Goal: Task Accomplishment & Management: Complete application form

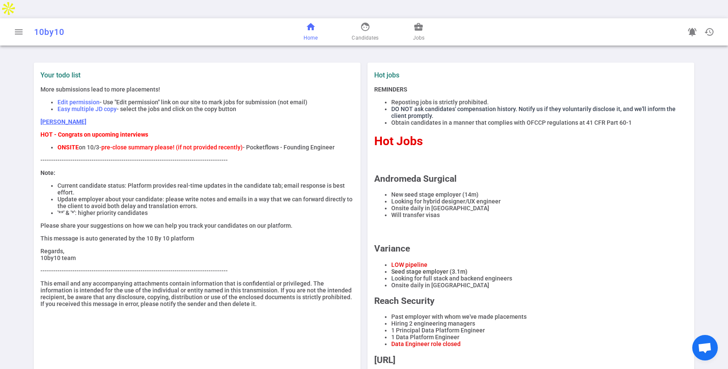
click at [6, 18] on div "menu 10by10 home Home face Candidates business_center Jobs notifications_active…" at bounding box center [364, 31] width 728 height 27
click at [17, 27] on span "menu" at bounding box center [19, 32] width 10 height 10
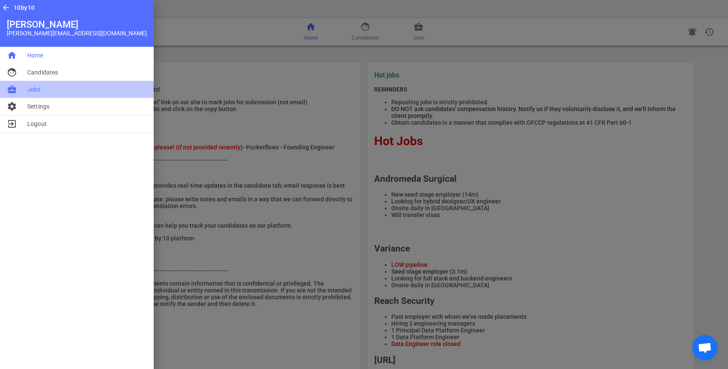
click at [27, 89] on li "business_center Jobs" at bounding box center [77, 89] width 154 height 17
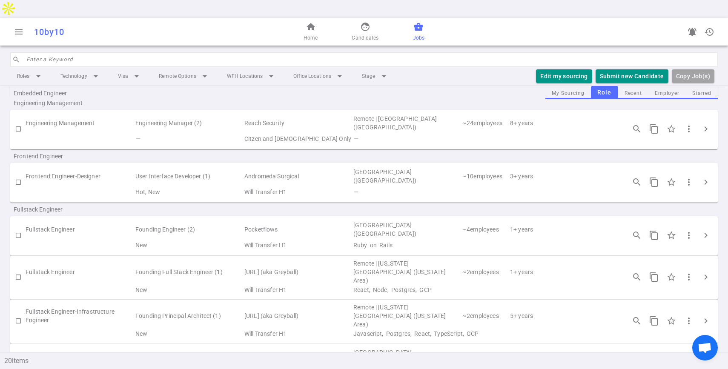
scroll to position [300, 0]
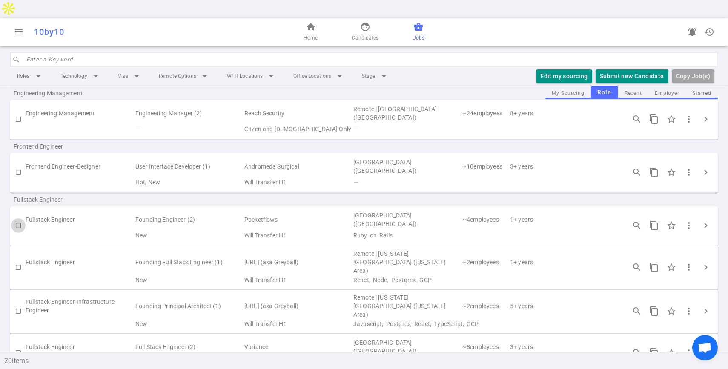
click at [18, 218] on input "checkbox" at bounding box center [18, 225] width 14 height 14
checkbox input "true"
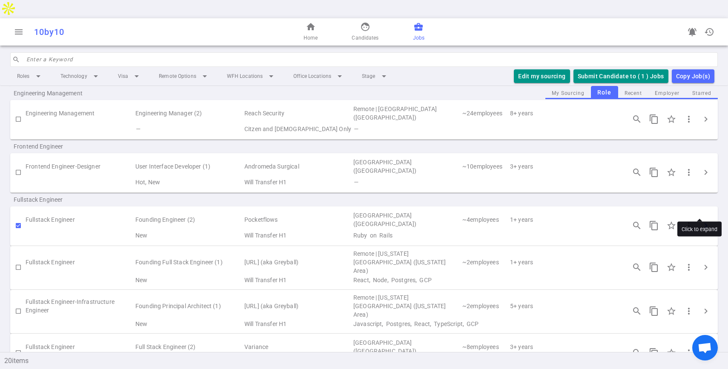
click at [700, 220] on span "chevron_right" at bounding box center [705, 225] width 10 height 10
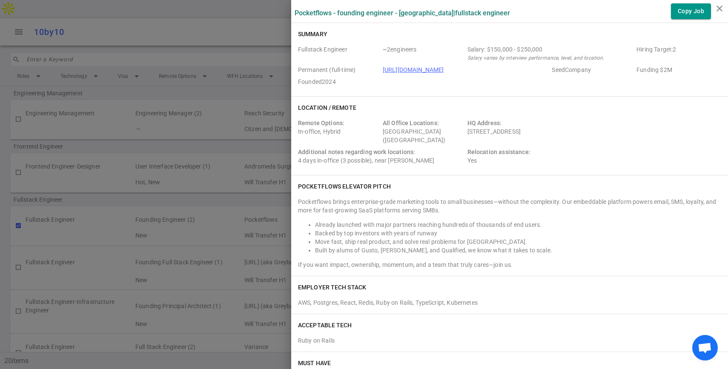
click at [409, 70] on link "[URL][DOMAIN_NAME]" at bounding box center [413, 69] width 61 height 7
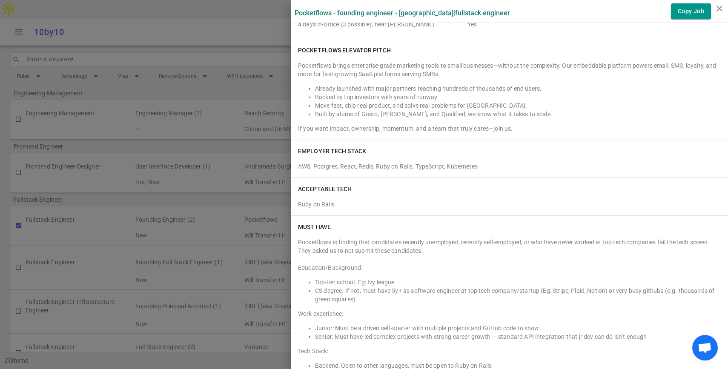
scroll to position [0, 0]
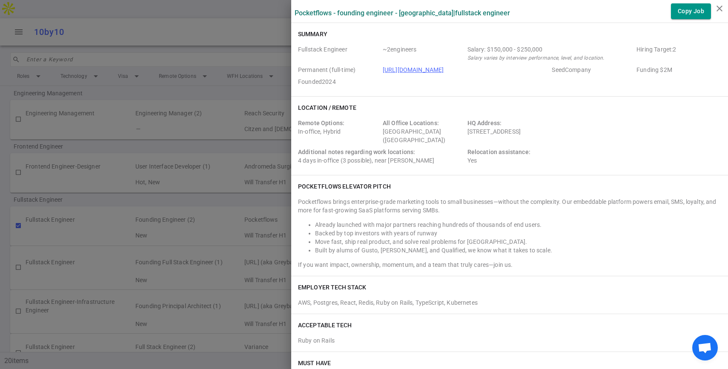
click at [244, 81] on div at bounding box center [364, 184] width 728 height 369
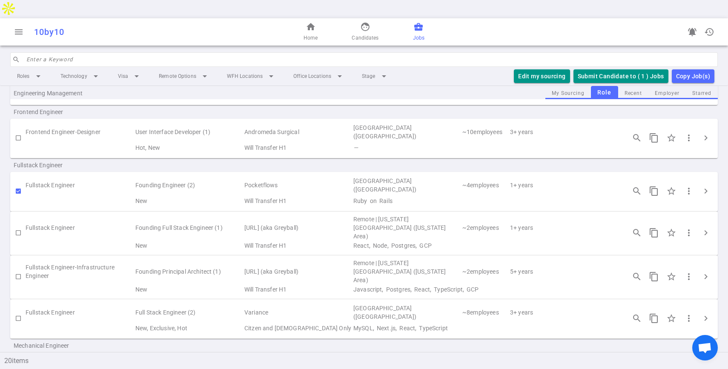
scroll to position [314, 0]
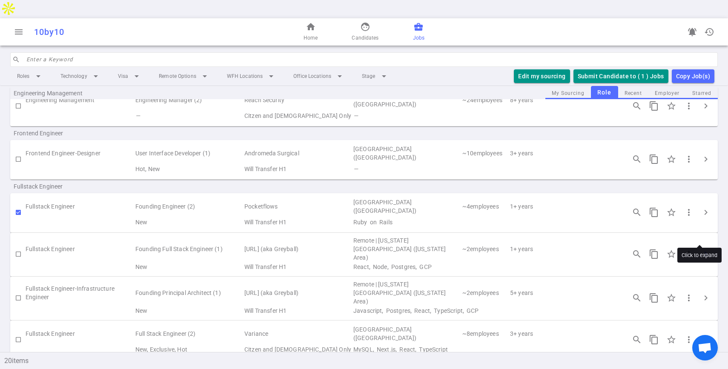
click at [700, 249] on span "chevron_right" at bounding box center [705, 254] width 10 height 10
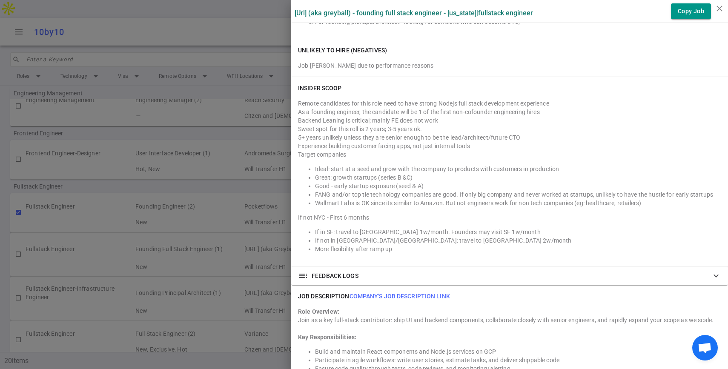
scroll to position [646, 0]
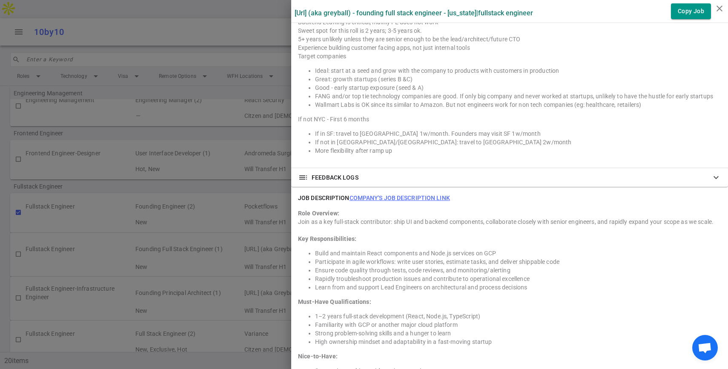
click at [235, 78] on div at bounding box center [364, 184] width 728 height 369
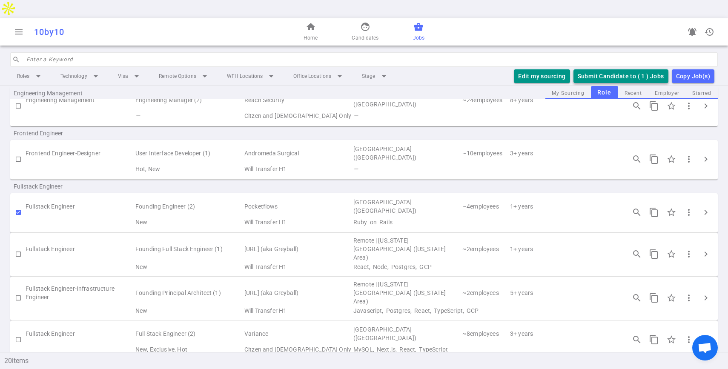
click at [605, 69] on button "Submit Candidate to ( 1 ) Jobs" at bounding box center [620, 76] width 95 height 14
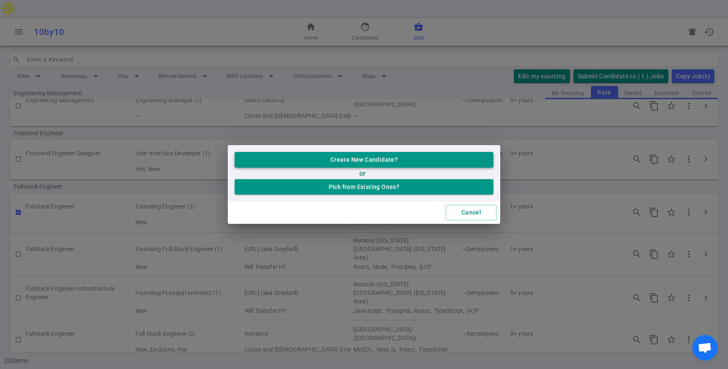
click at [346, 159] on button "Create New Candidate?" at bounding box center [363, 160] width 259 height 16
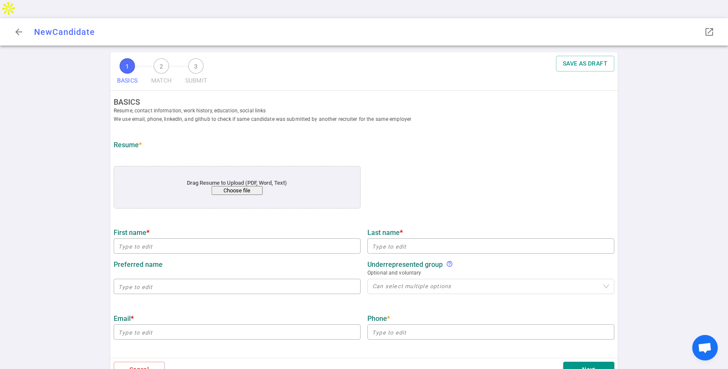
click at [256, 186] on button "Choose file" at bounding box center [237, 190] width 51 height 9
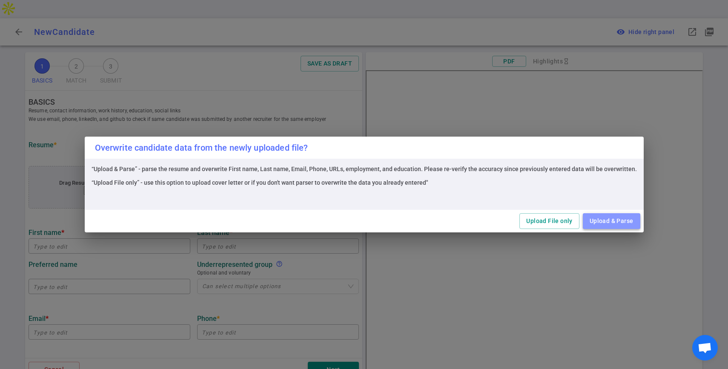
click at [623, 221] on button "Upload & Parse" at bounding box center [611, 221] width 57 height 16
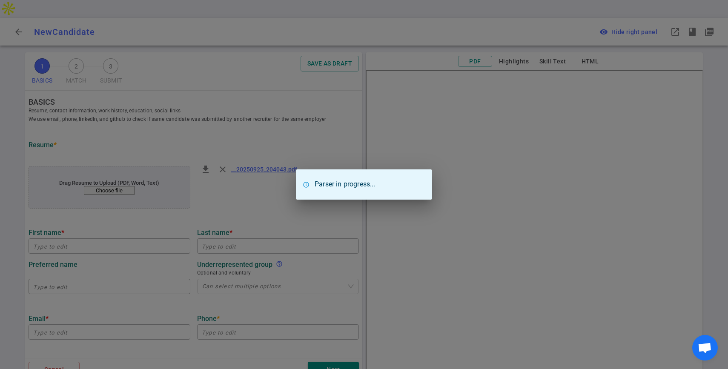
type input "[PERSON_NAME]"
type input "Ho"
type input "[EMAIL_ADDRESS][DOMAIN_NAME]"
type input "[PHONE_NUMBER]"
type input "[URL][DOMAIN_NAME]"
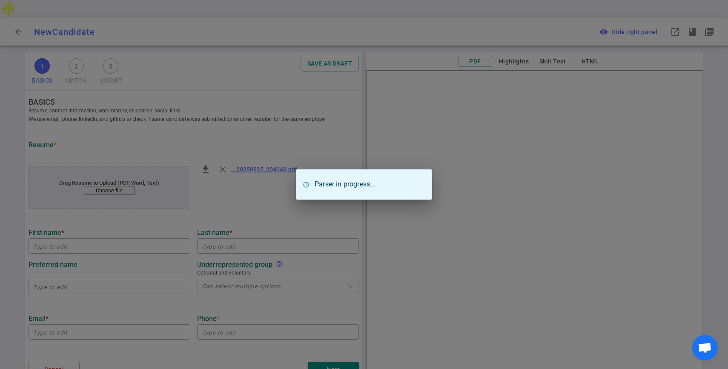
type input "Holor Technology, Inc"
type textarea "RD Software Engineer"
type input "2"
type input "[GEOGRAPHIC_DATA][US_STATE]"
type input "Engineering Physics"
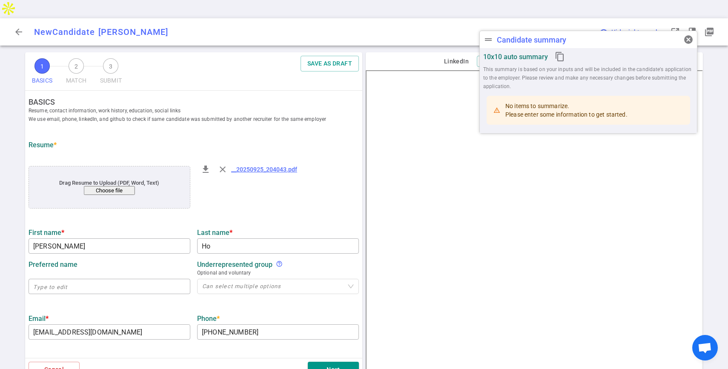
click at [130, 239] on input "[PERSON_NAME]" at bounding box center [110, 246] width 162 height 14
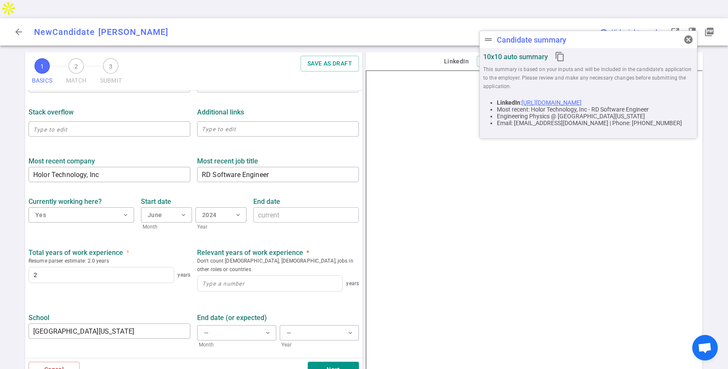
scroll to position [298, 0]
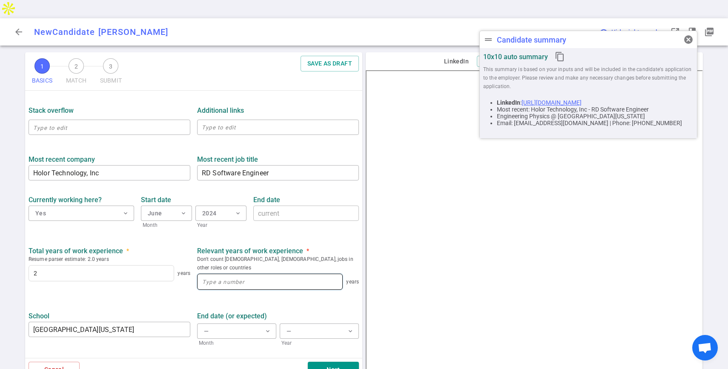
click at [246, 274] on input at bounding box center [269, 281] width 145 height 15
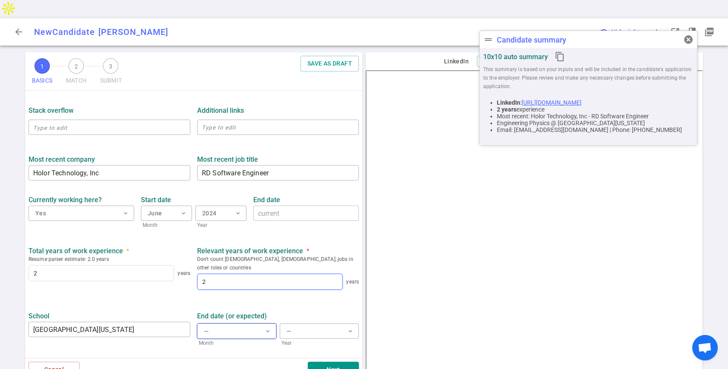
type input "2"
click at [238, 323] on button "— expand_more" at bounding box center [236, 330] width 79 height 15
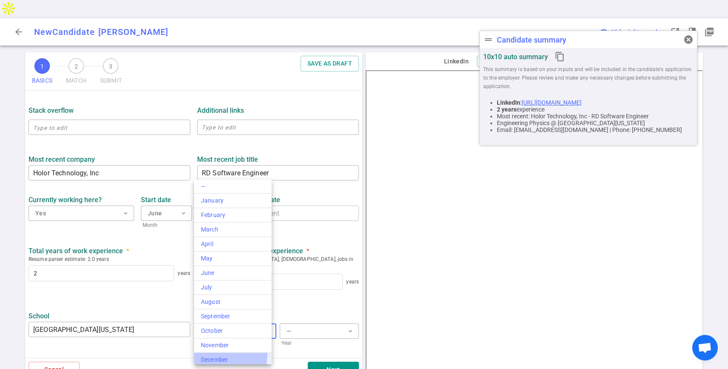
click at [222, 355] on li "December" at bounding box center [232, 360] width 77 height 14
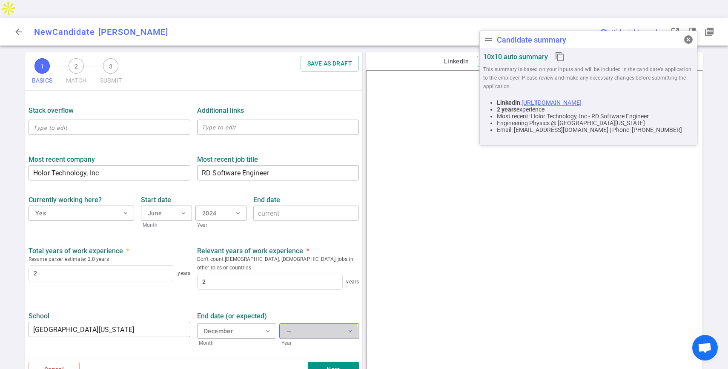
click at [306, 323] on button "— expand_more" at bounding box center [319, 330] width 79 height 15
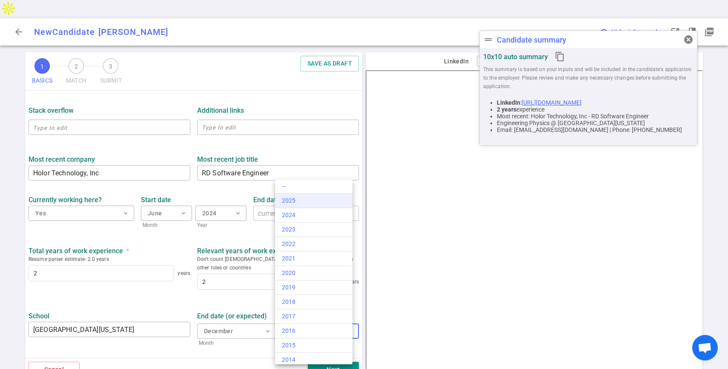
click at [305, 206] on li "2025" at bounding box center [313, 201] width 77 height 14
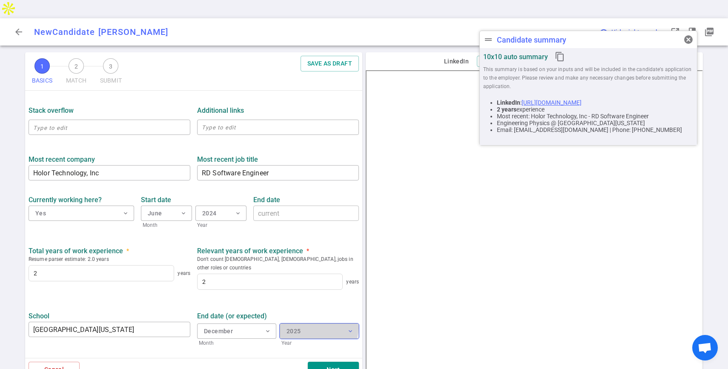
click at [303, 323] on button "2025 expand_more" at bounding box center [319, 330] width 79 height 15
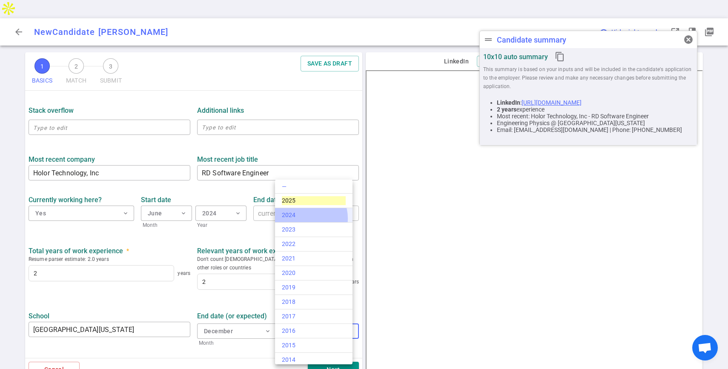
click at [304, 218] on div "2024" at bounding box center [314, 215] width 64 height 9
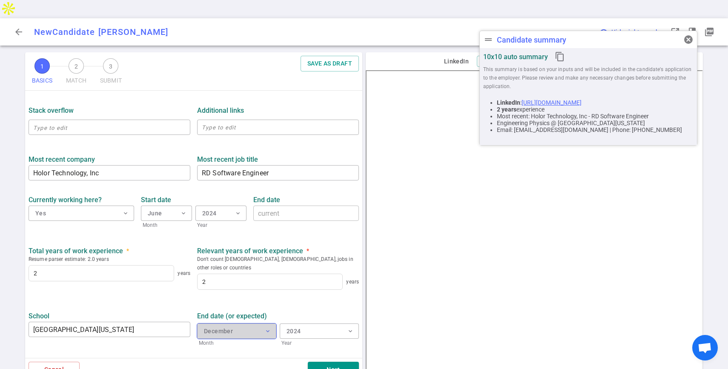
click at [250, 323] on button "December expand_more" at bounding box center [236, 330] width 79 height 15
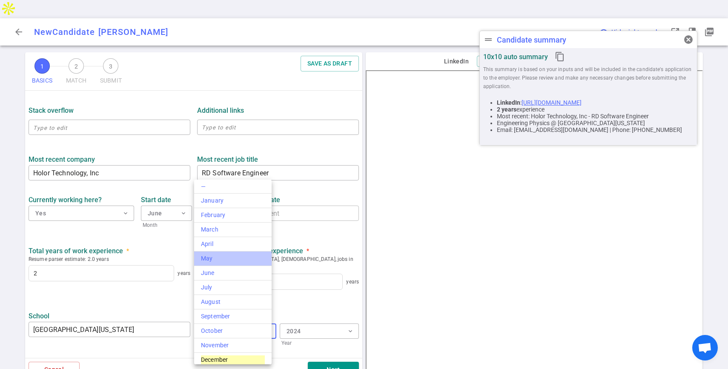
click at [246, 262] on div "May" at bounding box center [233, 258] width 64 height 9
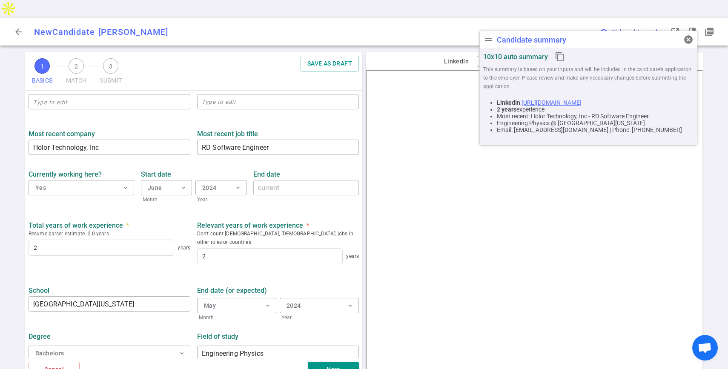
scroll to position [324, 0]
click at [336, 362] on button "Next" at bounding box center [333, 370] width 51 height 16
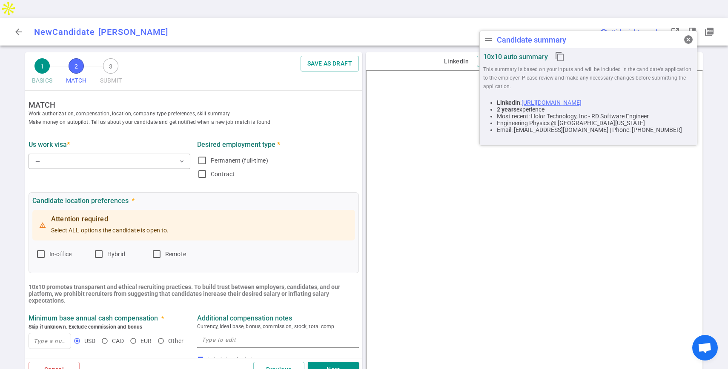
scroll to position [0, 0]
click at [87, 154] on button "— expand_more" at bounding box center [110, 161] width 162 height 15
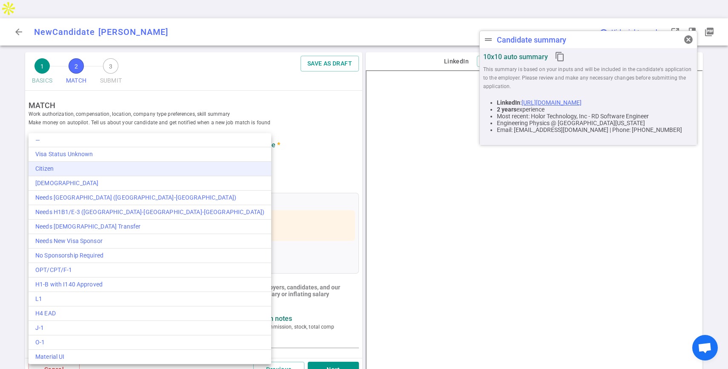
click at [81, 165] on div "Citizen" at bounding box center [149, 168] width 229 height 9
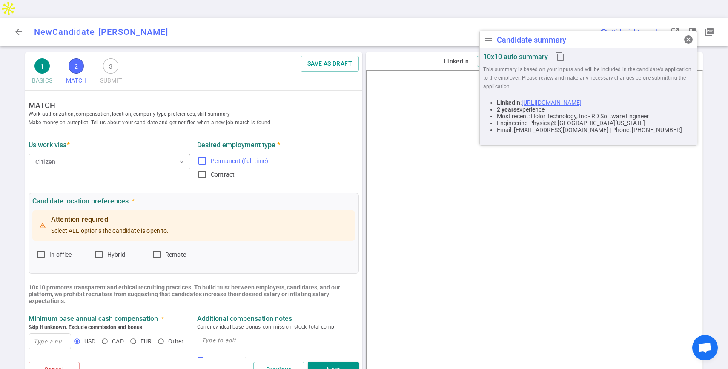
click at [197, 156] on input "Permanent (full-time)" at bounding box center [202, 161] width 10 height 10
checkbox input "true"
click at [197, 169] on input "Contract" at bounding box center [202, 174] width 10 height 10
checkbox input "true"
click at [43, 249] on input "In-office" at bounding box center [41, 254] width 10 height 10
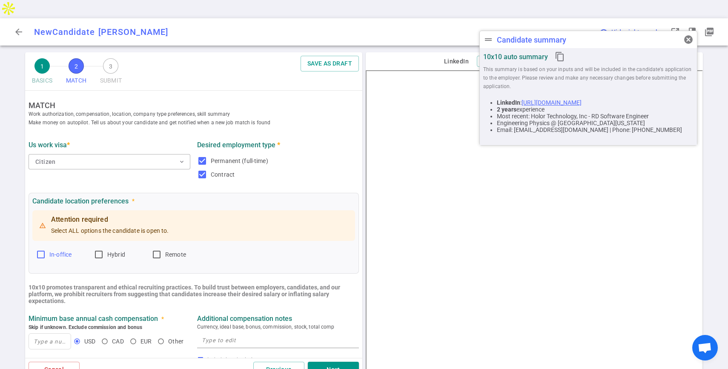
checkbox input "true"
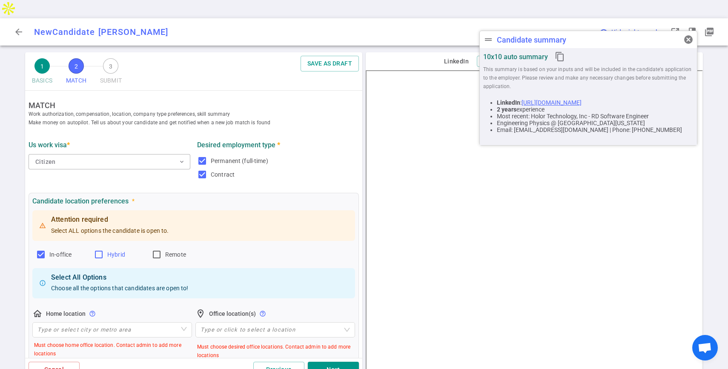
click at [105, 248] on label "Hybrid" at bounding box center [119, 255] width 51 height 14
click at [104, 249] on input "Hybrid" at bounding box center [99, 254] width 10 height 10
checkbox input "true"
click at [155, 249] on input "Remote" at bounding box center [157, 254] width 10 height 10
checkbox input "true"
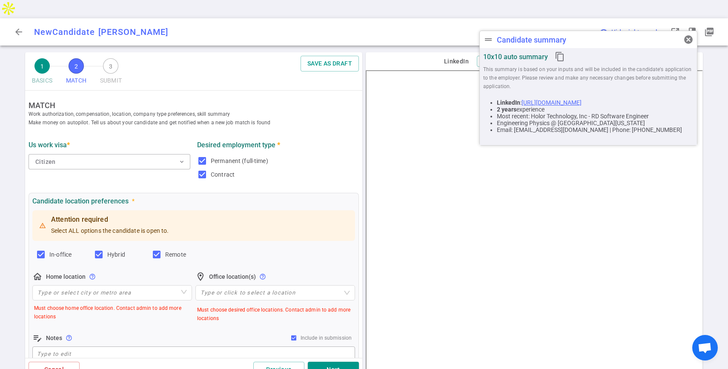
scroll to position [12, 0]
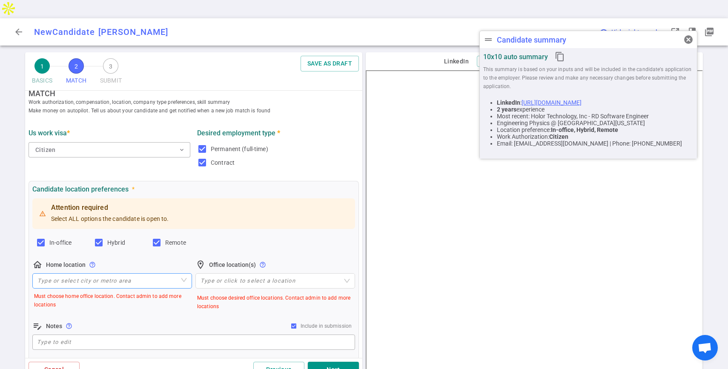
click at [118, 274] on input "search" at bounding box center [111, 281] width 149 height 14
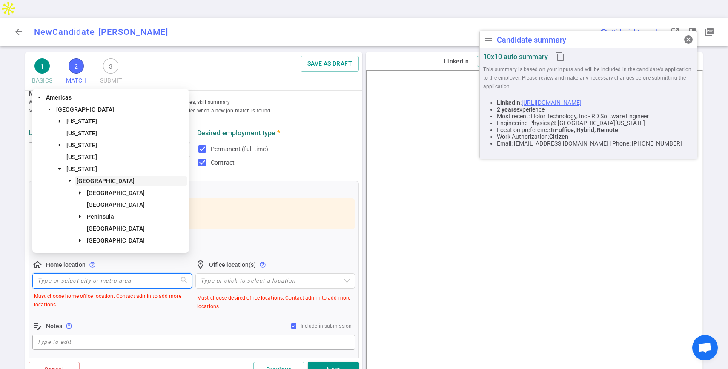
click at [95, 180] on span "[GEOGRAPHIC_DATA]" at bounding box center [106, 180] width 58 height 7
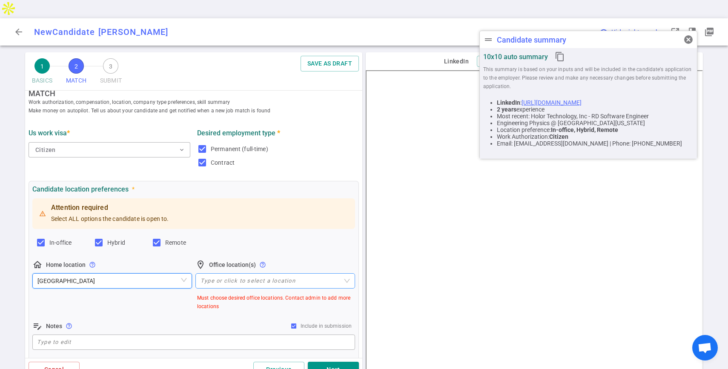
click at [239, 277] on div at bounding box center [270, 280] width 147 height 6
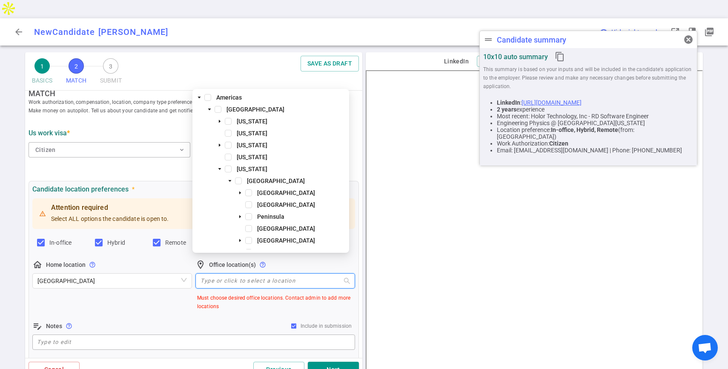
click at [244, 182] on div "[GEOGRAPHIC_DATA]" at bounding box center [270, 182] width 153 height 12
click at [240, 180] on span at bounding box center [238, 180] width 7 height 7
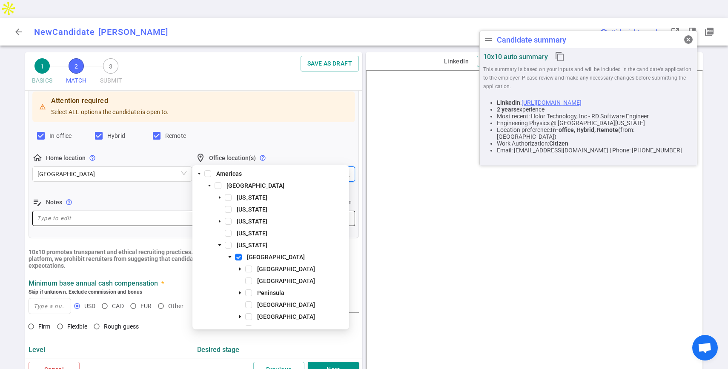
scroll to position [183, 0]
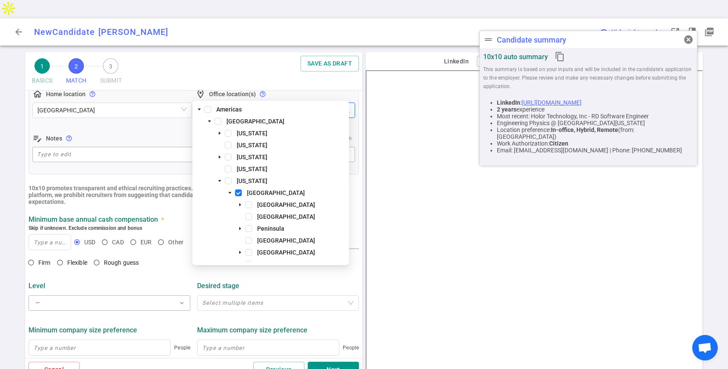
click at [134, 185] on div "10x10 promotes transparent and ethical recruiting practices. To build trust bet…" at bounding box center [193, 195] width 337 height 20
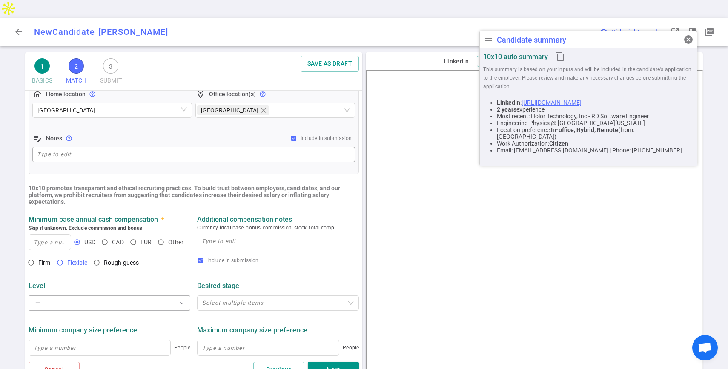
click at [60, 255] on input "Flexible" at bounding box center [60, 262] width 14 height 14
radio input "true"
click at [49, 234] on input at bounding box center [50, 241] width 42 height 15
type input "140,000"
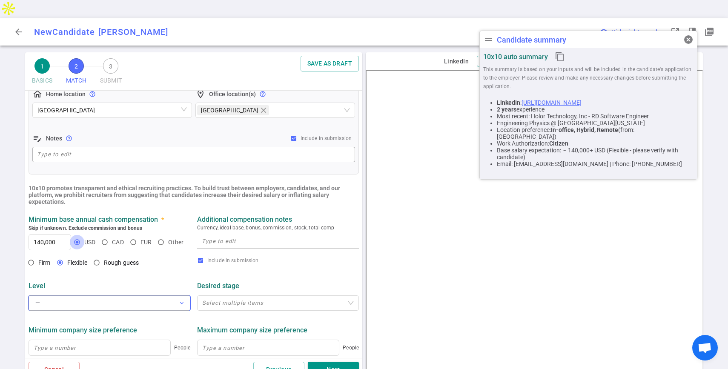
click at [122, 295] on button "— expand_more" at bounding box center [110, 302] width 162 height 15
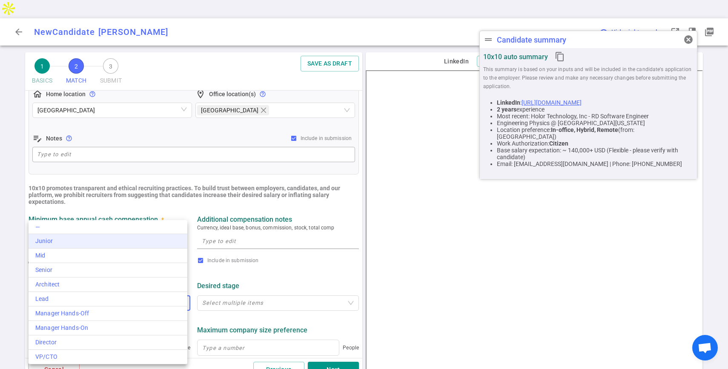
click at [121, 242] on div "Junior" at bounding box center [107, 241] width 145 height 9
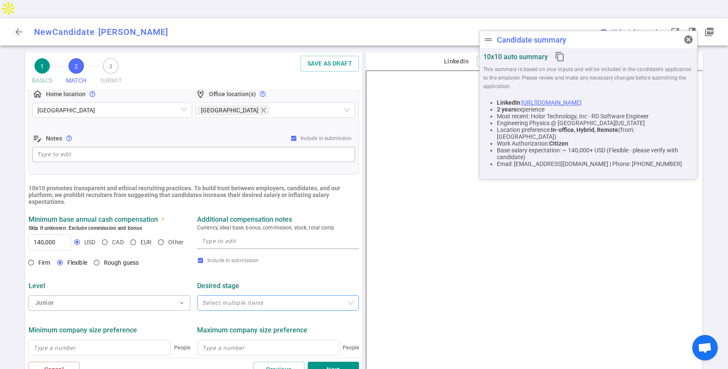
click at [252, 300] on div at bounding box center [273, 303] width 149 height 6
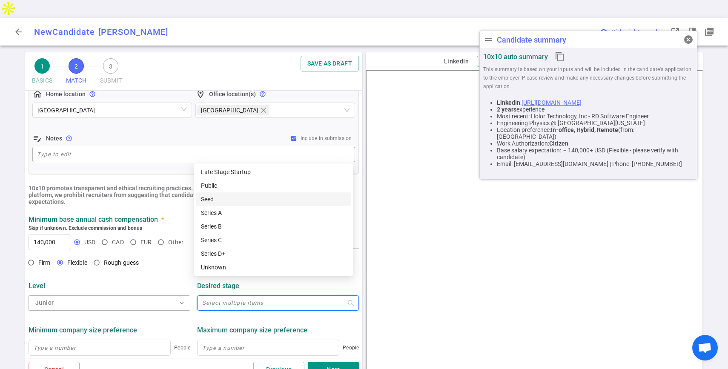
click at [237, 200] on div "Seed" at bounding box center [273, 198] width 145 height 9
click at [234, 212] on div "Series A" at bounding box center [273, 212] width 145 height 9
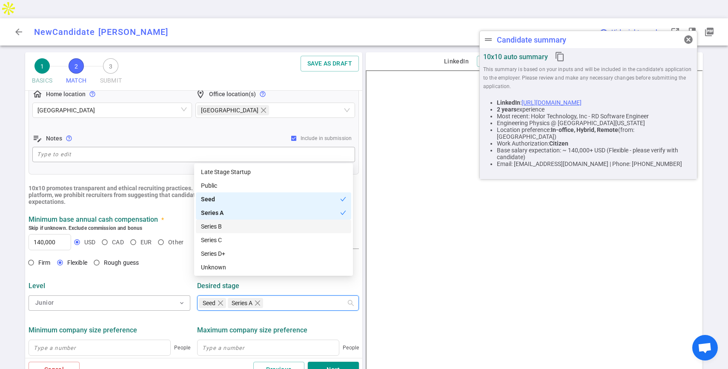
click at [231, 223] on div "Series B" at bounding box center [273, 226] width 145 height 9
click at [229, 242] on div "Series C" at bounding box center [273, 239] width 145 height 9
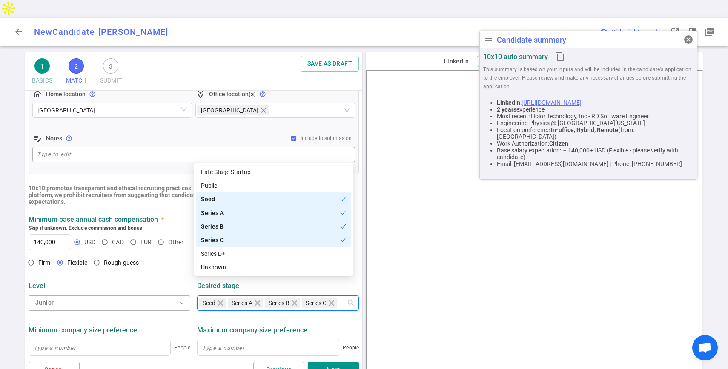
click at [226, 256] on div "Series D+" at bounding box center [273, 253] width 145 height 9
click at [154, 255] on div "Firm Flexible Rough guess" at bounding box center [110, 263] width 162 height 16
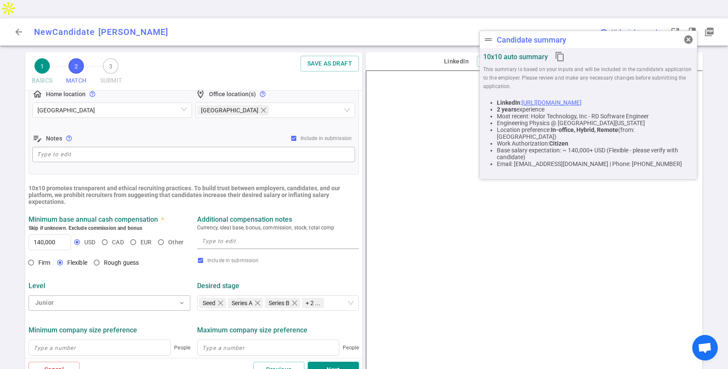
scroll to position [266, 0]
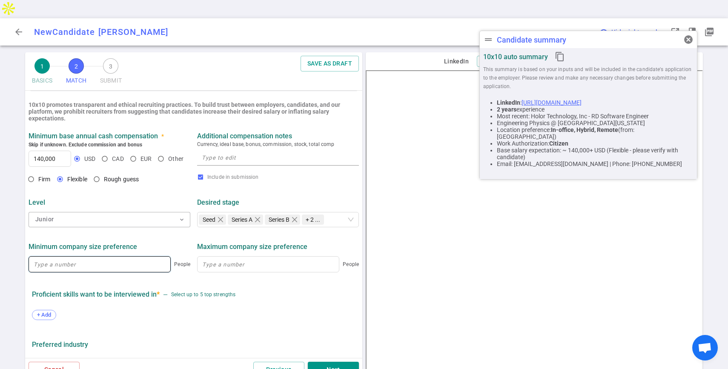
click at [146, 257] on input at bounding box center [99, 264] width 141 height 15
type input "10"
click at [249, 257] on input at bounding box center [267, 264] width 141 height 15
type input "200"
click at [40, 310] on div "+ Add" at bounding box center [44, 315] width 24 height 10
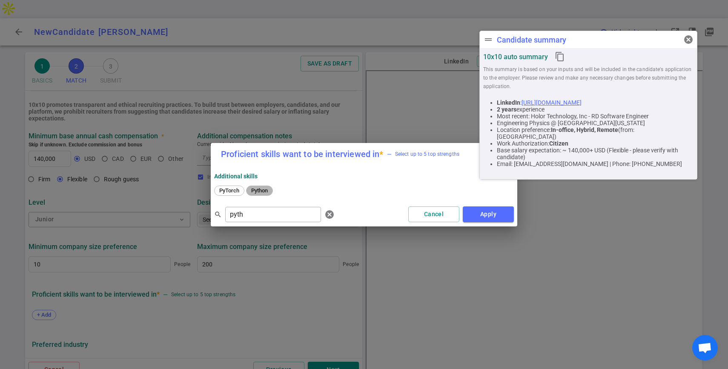
click at [264, 192] on span "Python" at bounding box center [259, 190] width 23 height 6
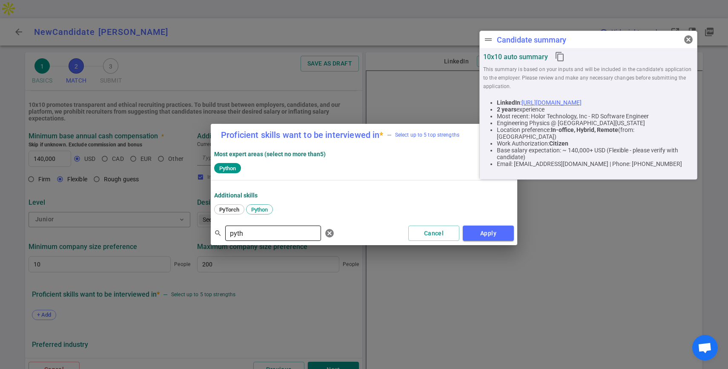
click at [252, 232] on input "pyth" at bounding box center [273, 233] width 96 height 14
click at [240, 207] on span "TypeScript" at bounding box center [232, 209] width 32 height 6
click at [258, 229] on input "type" at bounding box center [273, 233] width 96 height 14
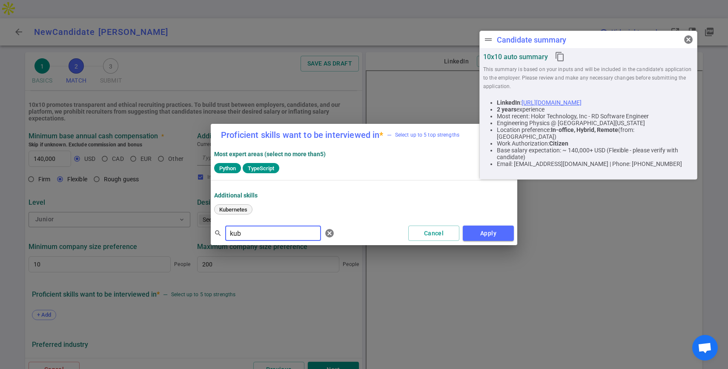
type input "kub"
click at [240, 205] on div "Kubernetes" at bounding box center [233, 209] width 38 height 10
click at [267, 229] on input "kub" at bounding box center [273, 233] width 96 height 14
click at [503, 231] on button "Apply" at bounding box center [488, 234] width 51 height 16
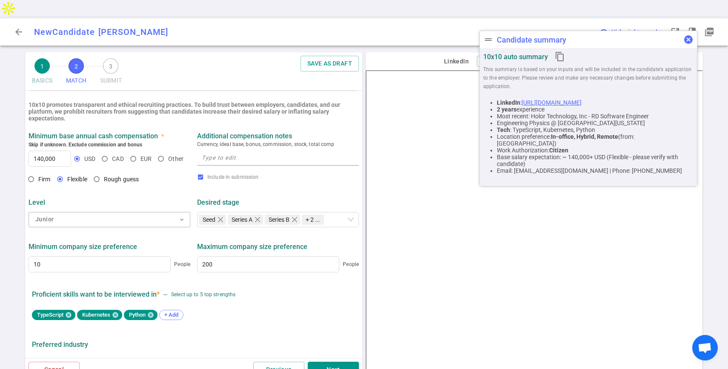
click at [689, 40] on span "cancel" at bounding box center [688, 39] width 10 height 10
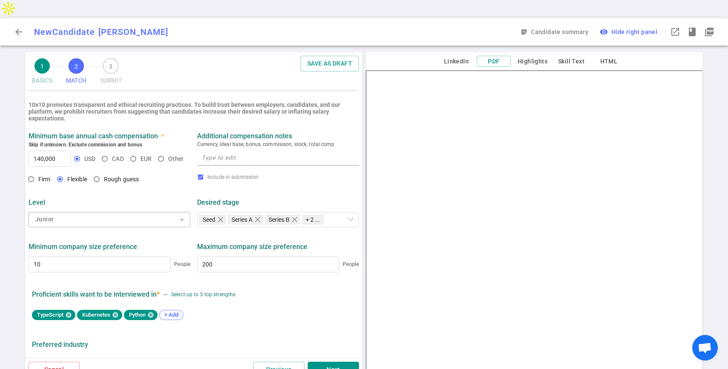
click at [179, 312] on span "+ Add" at bounding box center [171, 315] width 20 height 6
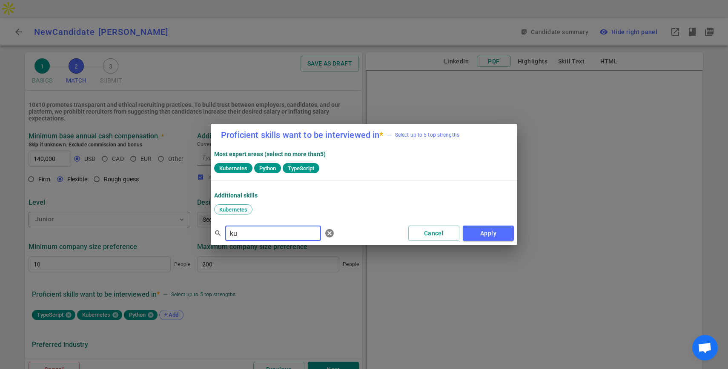
type input "k"
type input "pyt"
click at [332, 207] on span "PyTorch" at bounding box center [328, 209] width 26 height 6
click at [275, 230] on input "pyt" at bounding box center [273, 233] width 96 height 14
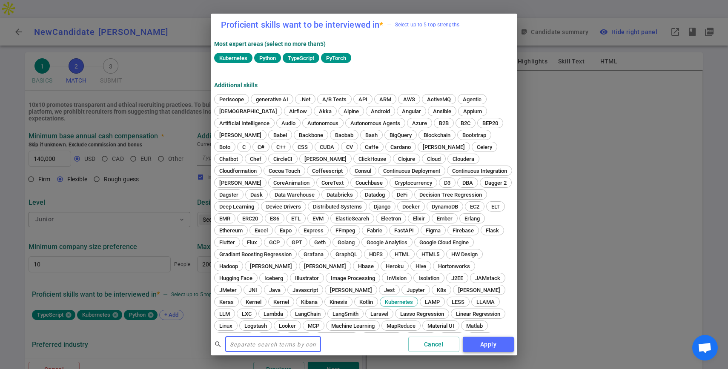
click at [489, 339] on button "Apply" at bounding box center [488, 345] width 51 height 16
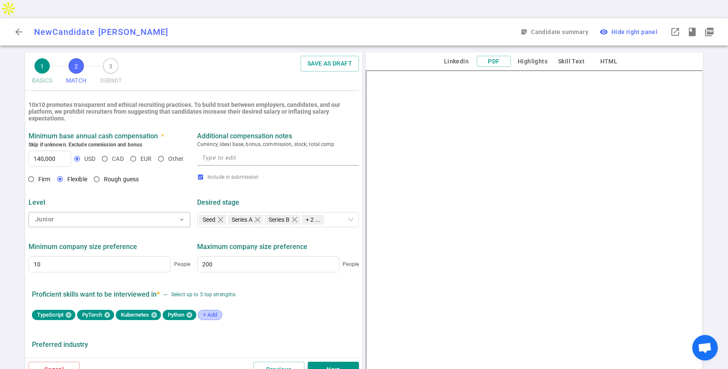
click at [215, 312] on span "+ Add" at bounding box center [210, 315] width 20 height 6
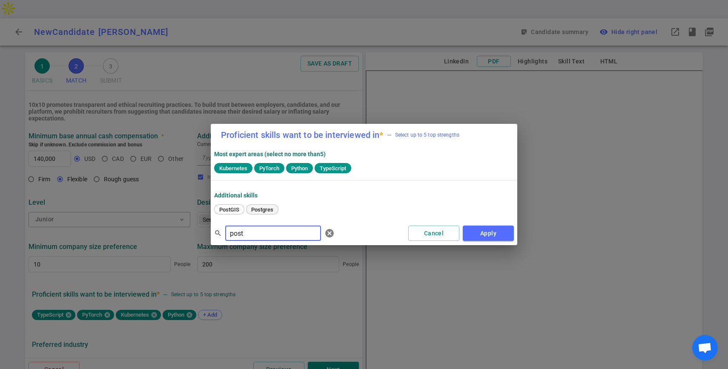
type input "post"
click at [254, 209] on span "Postgres" at bounding box center [262, 209] width 28 height 6
click at [478, 231] on button "Apply" at bounding box center [488, 234] width 51 height 16
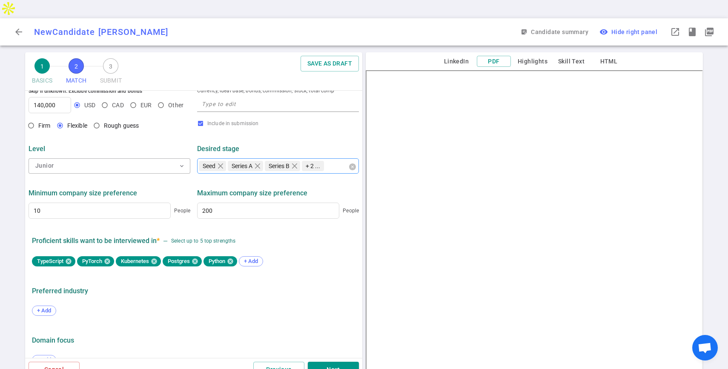
scroll to position [337, 0]
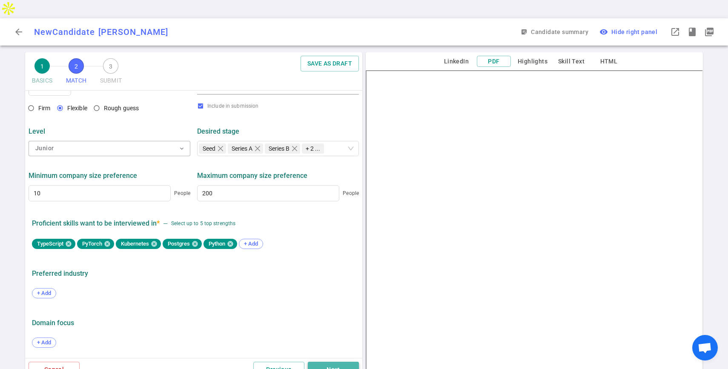
click at [335, 362] on button "Next" at bounding box center [333, 370] width 51 height 16
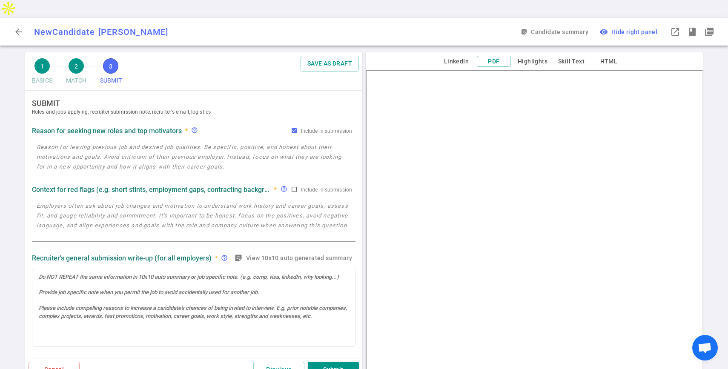
scroll to position [0, 0]
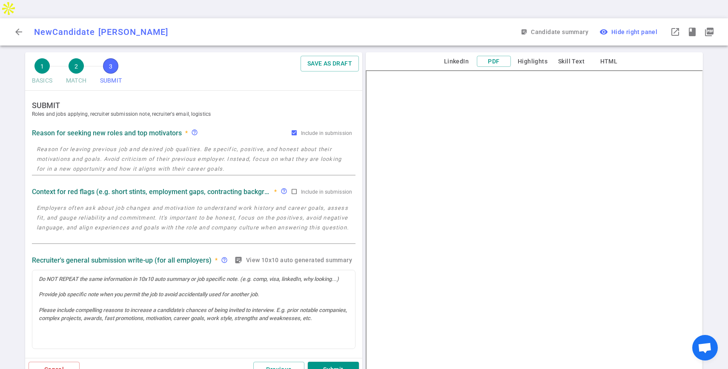
click at [172, 149] on textarea at bounding box center [194, 158] width 314 height 29
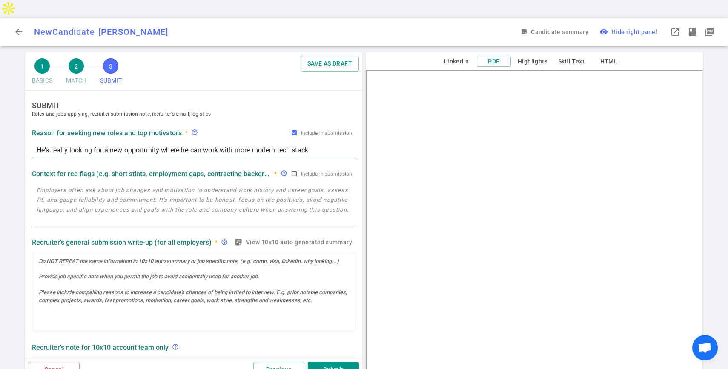
type textarea "He's really looking for a new opportunity where he can work with more modern te…"
click at [225, 185] on textarea at bounding box center [194, 204] width 314 height 39
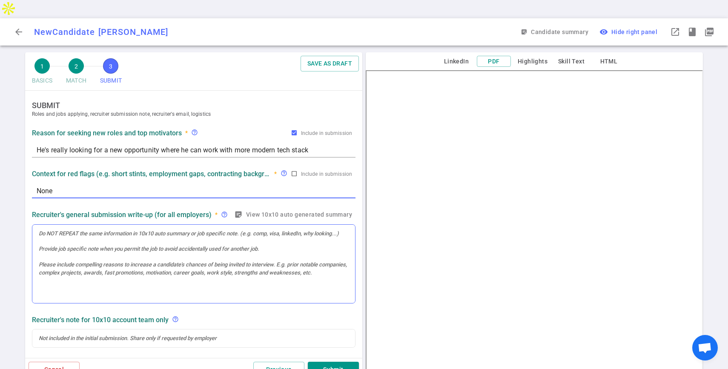
type textarea "None"
click at [223, 225] on div at bounding box center [193, 264] width 323 height 79
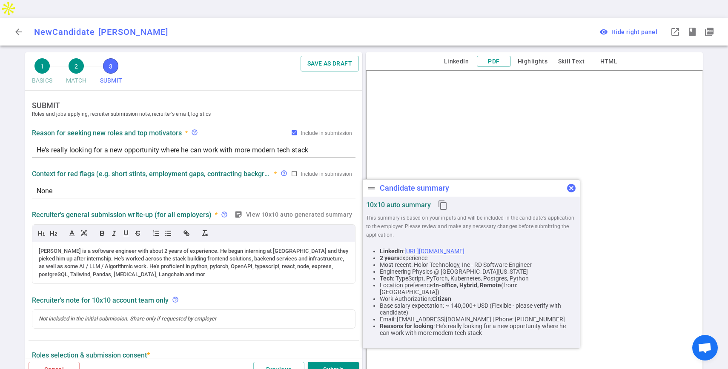
click at [563, 185] on button "cancel" at bounding box center [571, 188] width 17 height 17
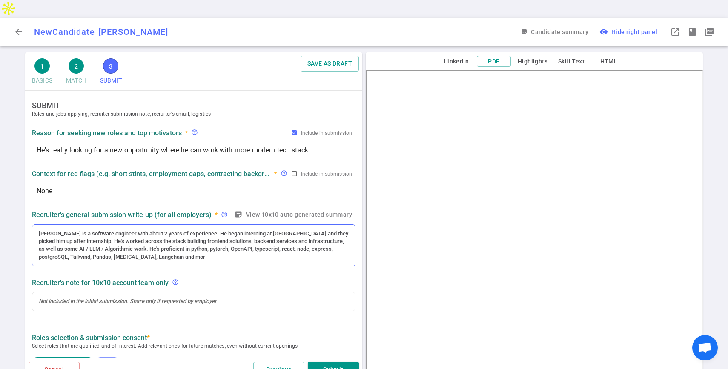
click at [181, 240] on div "[PERSON_NAME] is a software engineer with about 2 years of experience. He began…" at bounding box center [194, 245] width 310 height 31
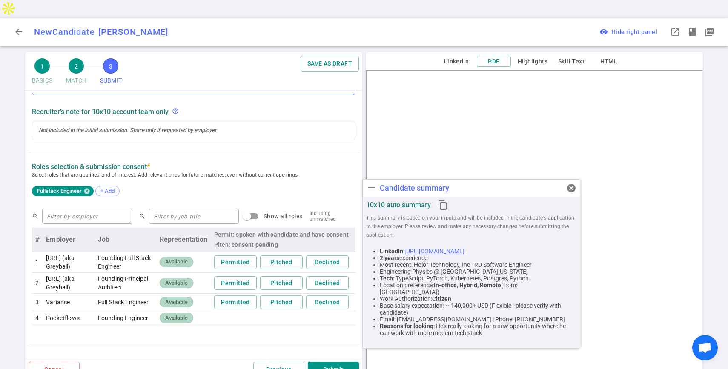
scroll to position [217, 0]
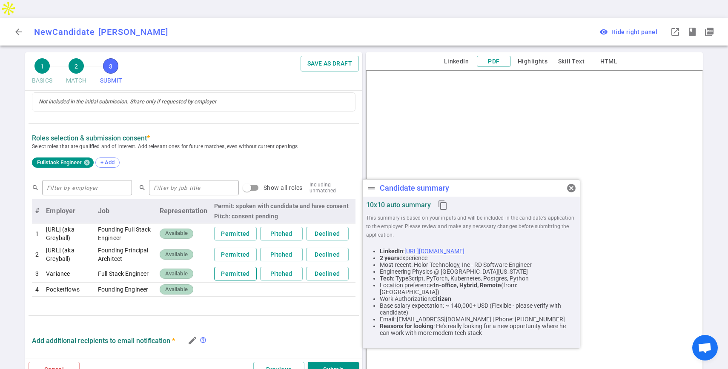
click at [223, 268] on button "Permitted" at bounding box center [235, 274] width 43 height 14
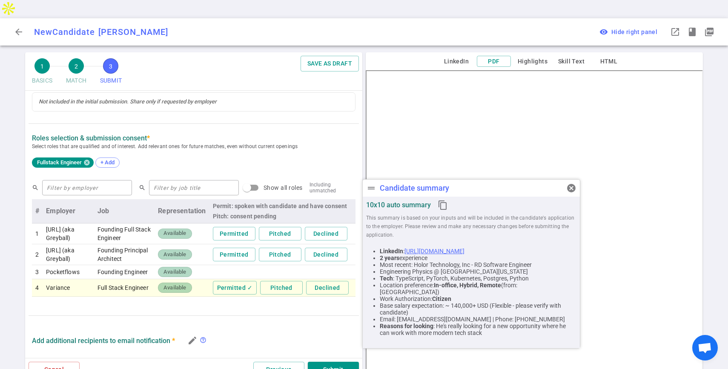
scroll to position [200, 0]
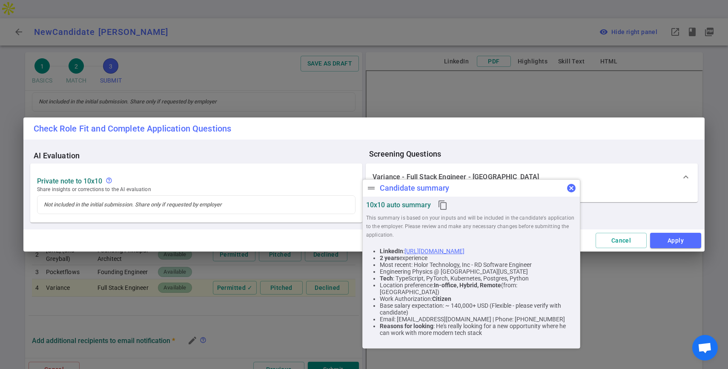
click at [575, 190] on span "cancel" at bounding box center [571, 188] width 10 height 10
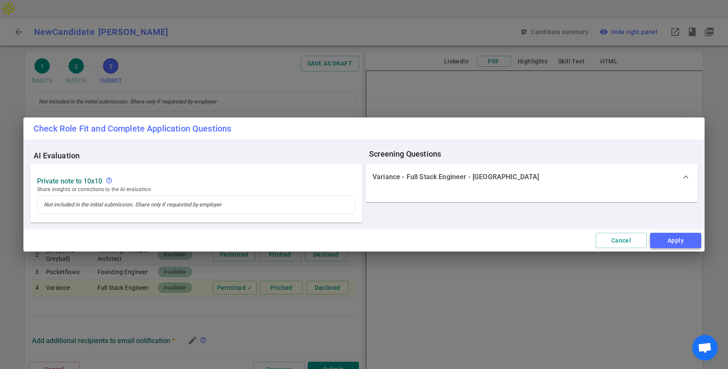
click at [660, 244] on button "Apply" at bounding box center [675, 241] width 51 height 16
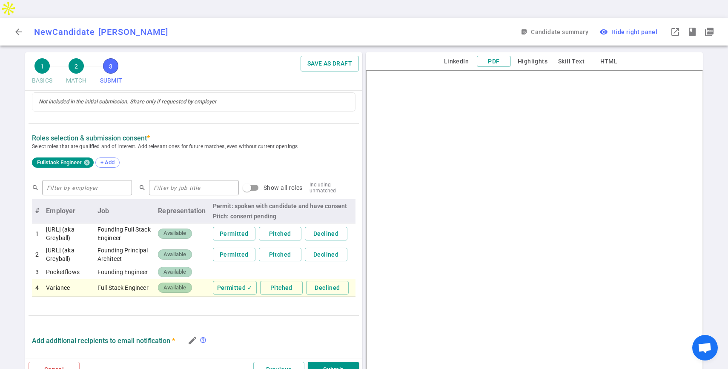
click at [229, 266] on td at bounding box center [282, 272] width 146 height 14
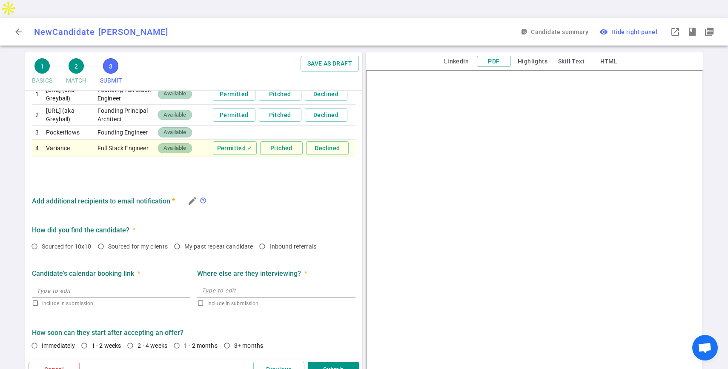
scroll to position [66, 0]
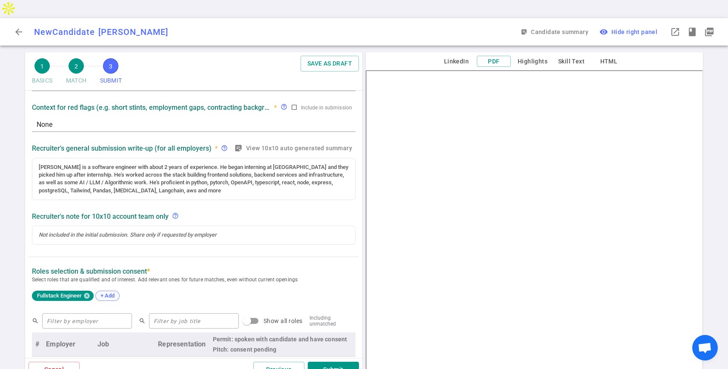
click at [109, 291] on div "+ Add" at bounding box center [107, 296] width 24 height 10
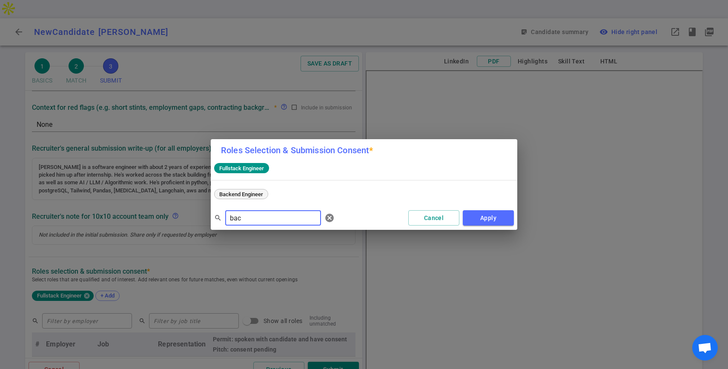
type input "bac"
click at [245, 196] on span "Backend Engineer" at bounding box center [241, 194] width 50 height 6
click at [471, 215] on button "Apply" at bounding box center [488, 218] width 51 height 16
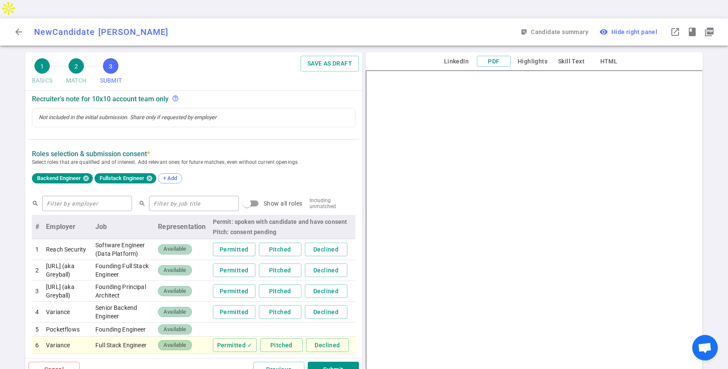
scroll to position [253, 0]
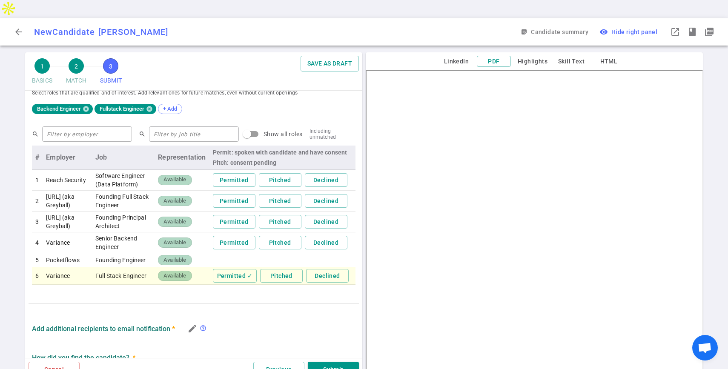
click at [220, 260] on td at bounding box center [282, 260] width 146 height 14
click at [223, 194] on button "Permitted" at bounding box center [234, 201] width 43 height 14
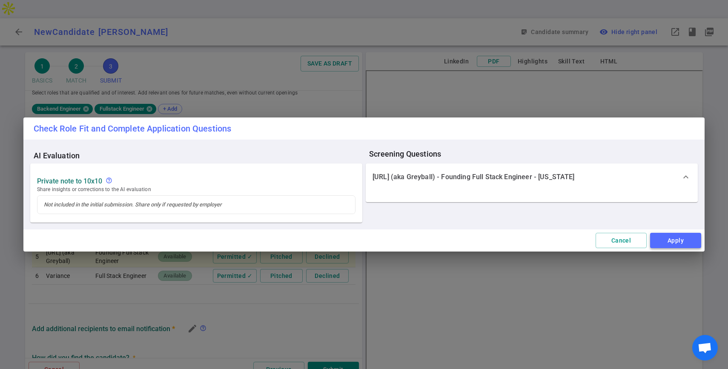
click at [674, 233] on button "Apply" at bounding box center [675, 241] width 51 height 16
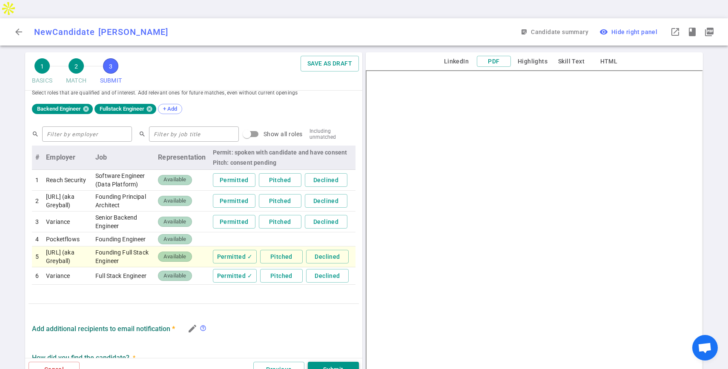
click at [325, 362] on button "Submit" at bounding box center [333, 370] width 51 height 16
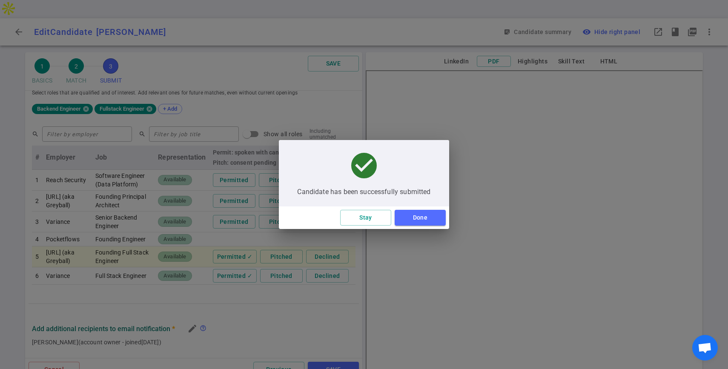
click at [419, 223] on button "Done" at bounding box center [419, 218] width 51 height 16
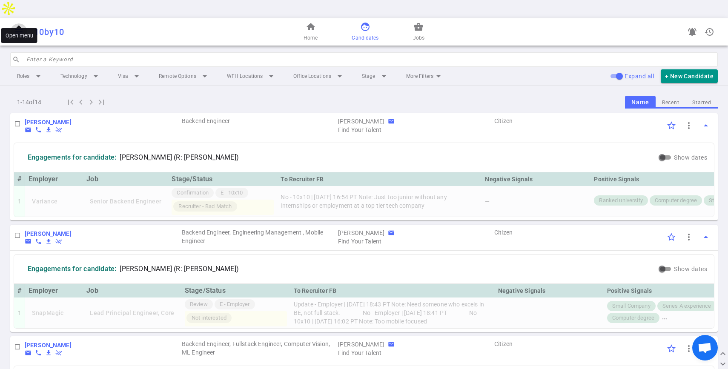
click at [20, 27] on span "menu" at bounding box center [19, 32] width 10 height 10
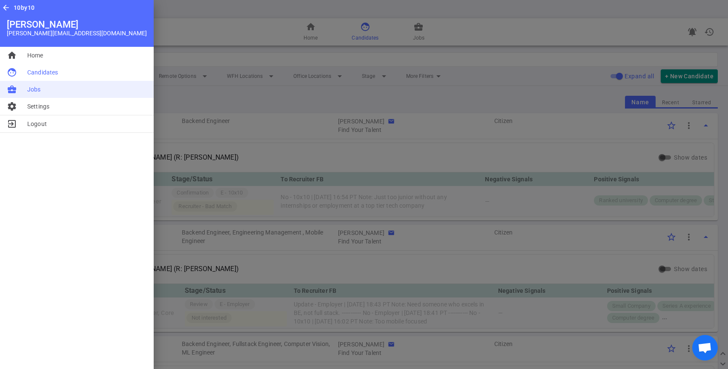
click at [41, 89] on li "business_center Jobs" at bounding box center [77, 89] width 154 height 17
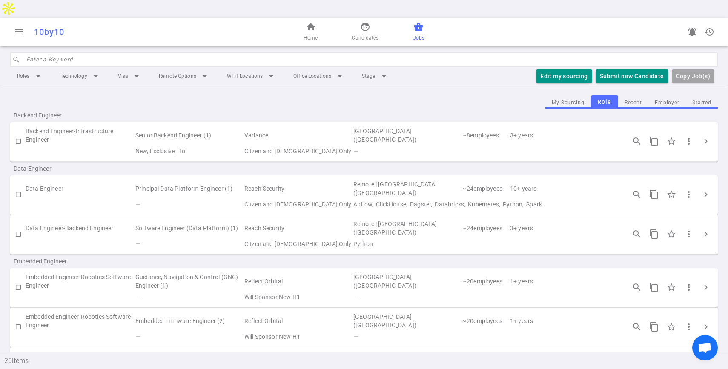
click at [18, 187] on input "checkbox" at bounding box center [18, 194] width 14 height 14
checkbox input "true"
click at [697, 186] on button "chevron_right" at bounding box center [705, 194] width 17 height 17
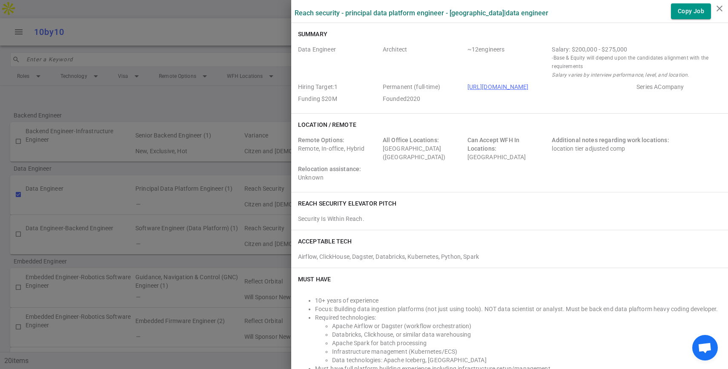
click at [242, 74] on div at bounding box center [364, 184] width 728 height 369
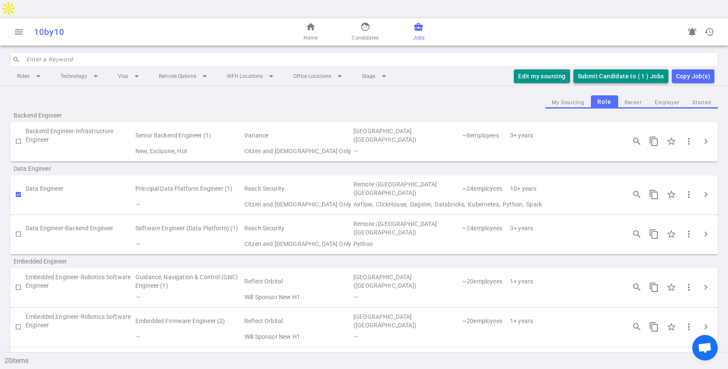
click at [590, 69] on button "Submit Candidate to ( 1 ) Jobs" at bounding box center [620, 76] width 95 height 14
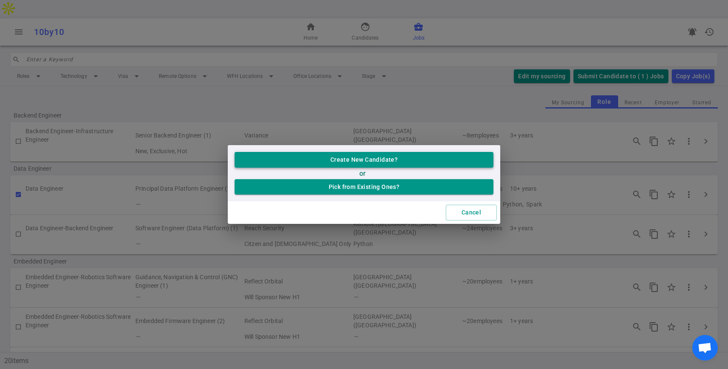
click at [311, 160] on button "Create New Candidate?" at bounding box center [363, 160] width 259 height 16
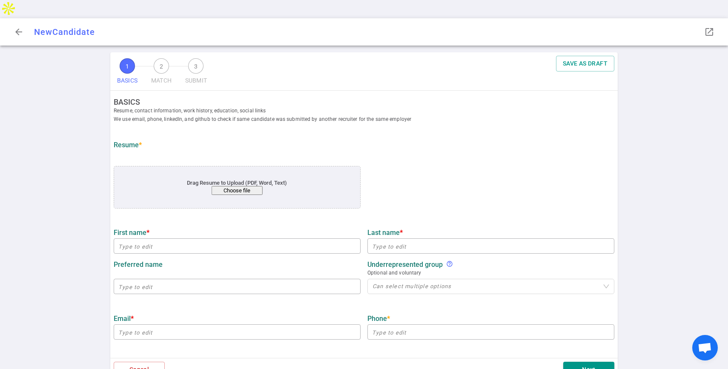
click at [249, 180] on div "Drag Resume to Upload (PDF, Word, Text) Choose file" at bounding box center [237, 187] width 197 height 15
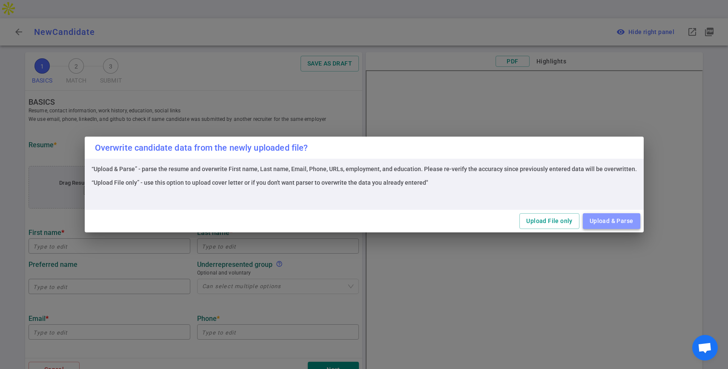
click at [603, 219] on button "Upload & Parse" at bounding box center [611, 221] width 57 height 16
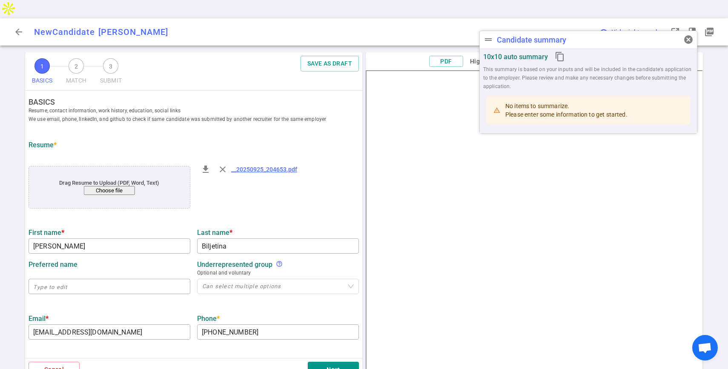
type input "[PERSON_NAME]"
type input "Biljetina"
type input "[EMAIL_ADDRESS][DOMAIN_NAME]"
type input "[PHONE_NUMBER]"
type textarea "[DOMAIN_NAME],[DOMAIN_NAME]"
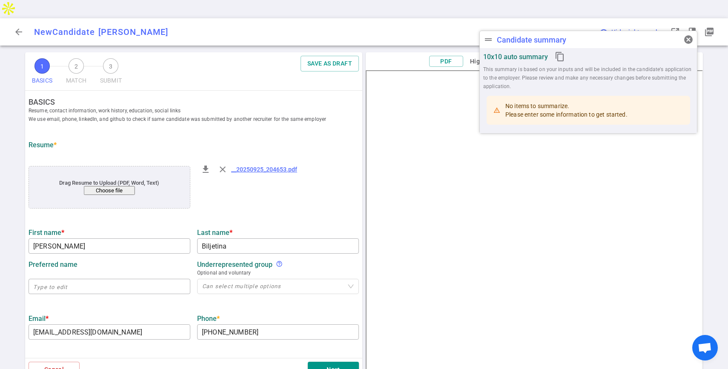
type input "Technical Screening"
type textarea "Consultant, Freelance"
type input "18.7"
type input "Cuny"
type input "EE and [PERSON_NAME]"
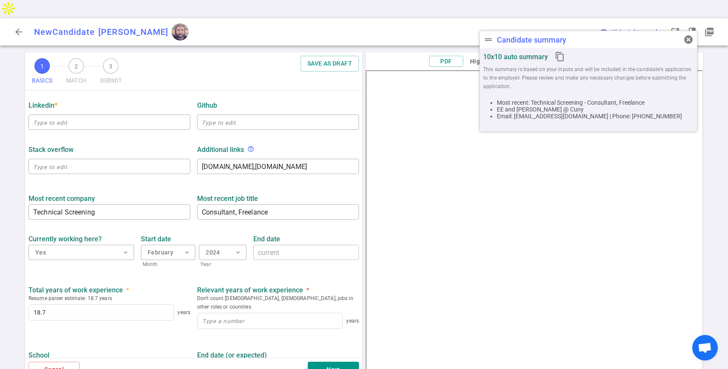
scroll to position [277, 0]
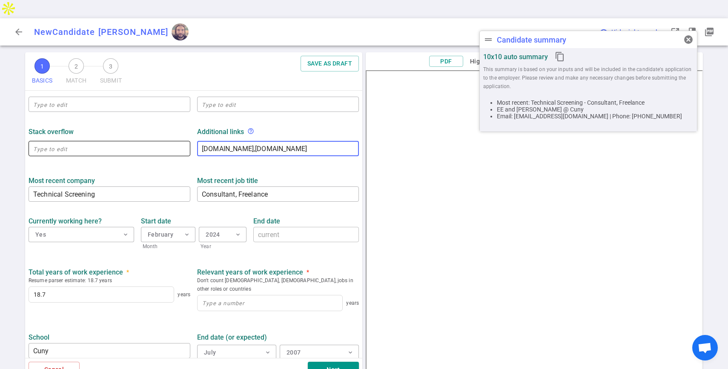
drag, startPoint x: 275, startPoint y: 132, endPoint x: 158, endPoint y: 126, distance: 117.2
click at [158, 126] on div "Stack Overflow ​ Additional links help_outline [DOMAIN_NAME],[DOMAIN_NAME] x ​" at bounding box center [193, 139] width 337 height 44
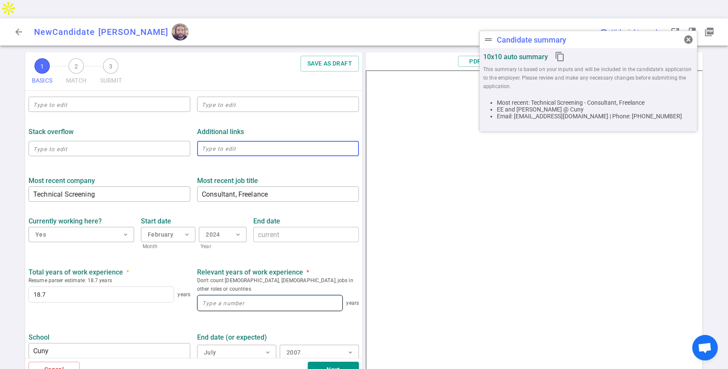
click at [235, 295] on input at bounding box center [269, 302] width 145 height 15
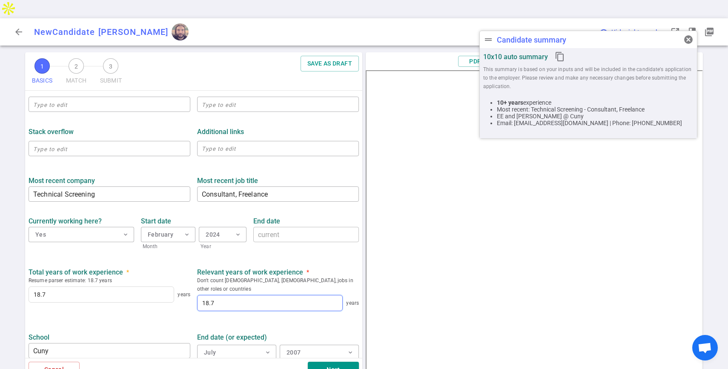
scroll to position [324, 0]
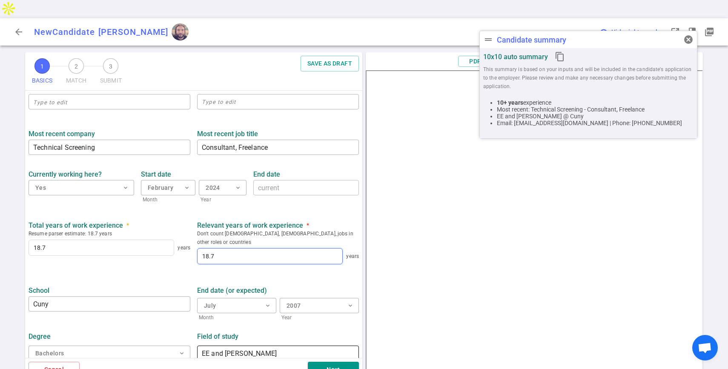
type input "18.7"
drag, startPoint x: 285, startPoint y: 327, endPoint x: 193, endPoint y: 315, distance: 92.6
click at [194, 329] on div "Field of study EE and [PERSON_NAME] ​" at bounding box center [278, 346] width 169 height 34
click at [337, 362] on button "Next" at bounding box center [333, 370] width 51 height 16
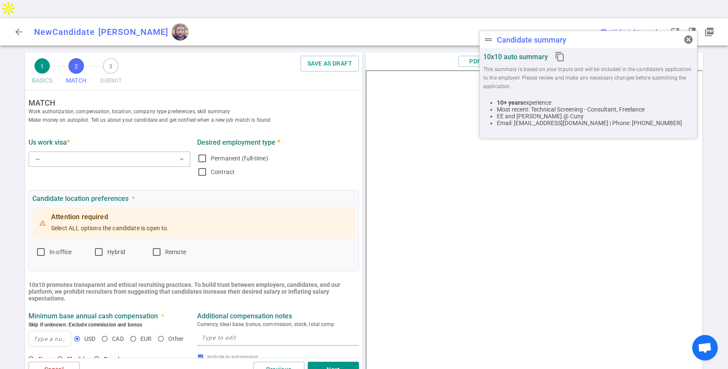
scroll to position [0, 0]
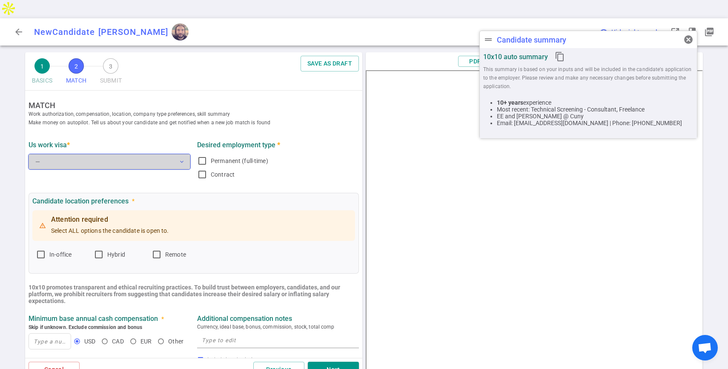
click at [135, 154] on button "— expand_more" at bounding box center [110, 161] width 162 height 15
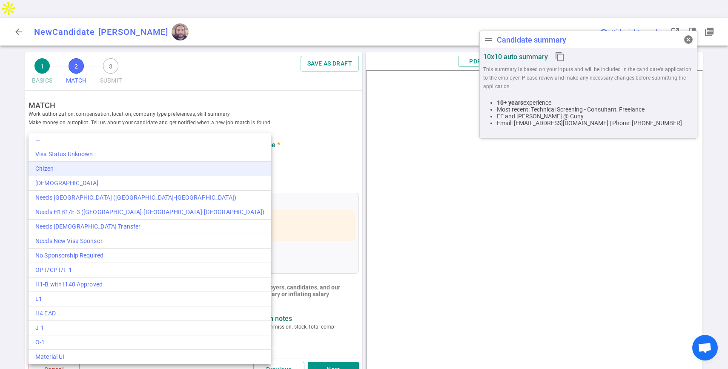
click at [100, 167] on div "Citizen" at bounding box center [149, 168] width 229 height 9
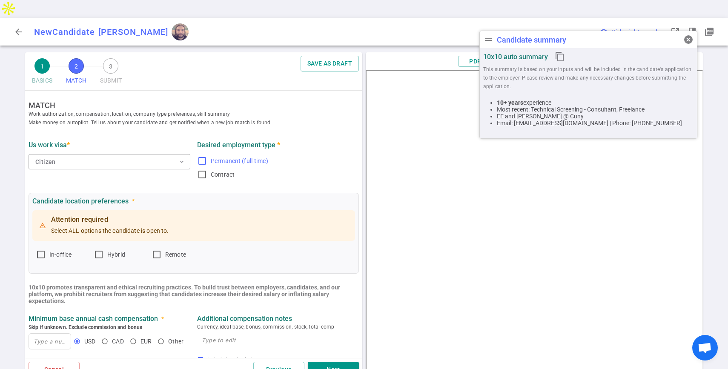
click at [197, 156] on input "Permanent (full-time)" at bounding box center [202, 161] width 10 height 10
checkbox input "true"
click at [197, 169] on input "Contract" at bounding box center [202, 174] width 10 height 10
checkbox input "true"
click at [44, 249] on input "In-office" at bounding box center [41, 254] width 10 height 10
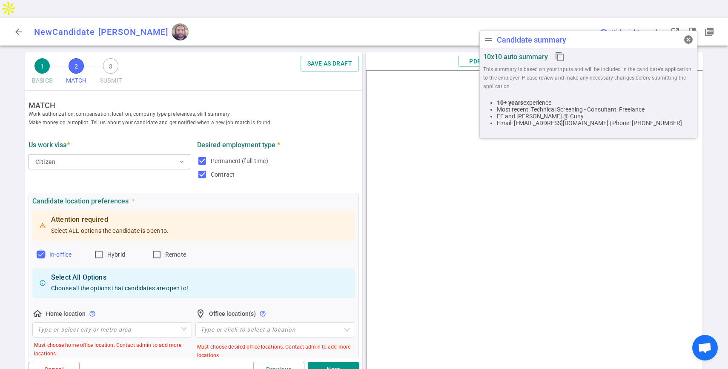
click at [40, 249] on input "In-office" at bounding box center [41, 254] width 10 height 10
checkbox input "false"
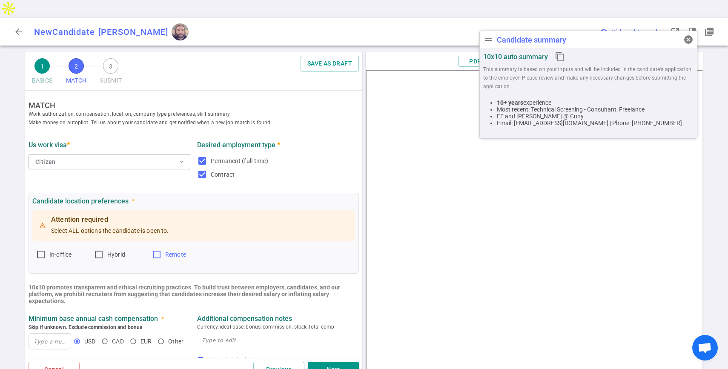
click at [155, 249] on input "Remote" at bounding box center [157, 254] width 10 height 10
checkbox input "true"
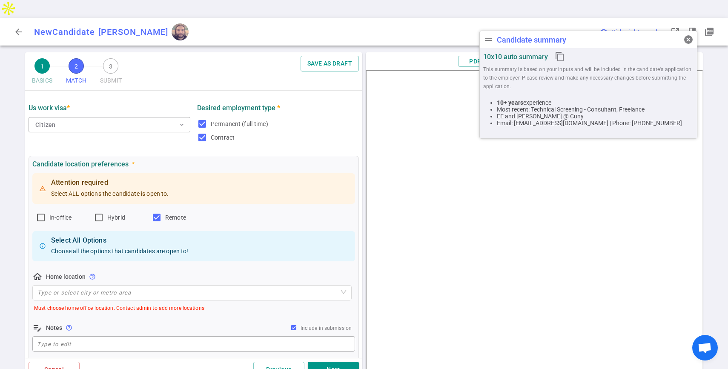
scroll to position [80, 0]
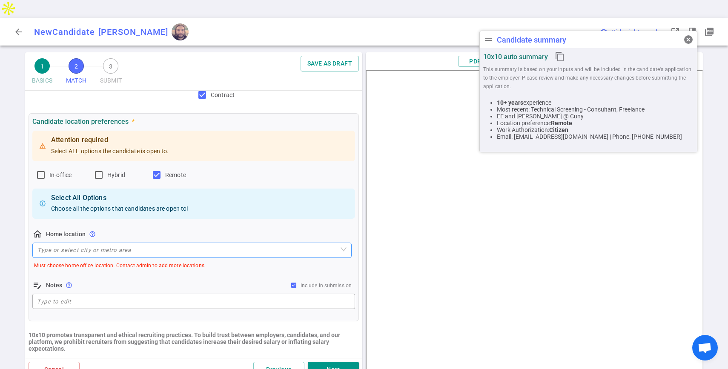
click at [55, 243] on input "search" at bounding box center [191, 250] width 309 height 14
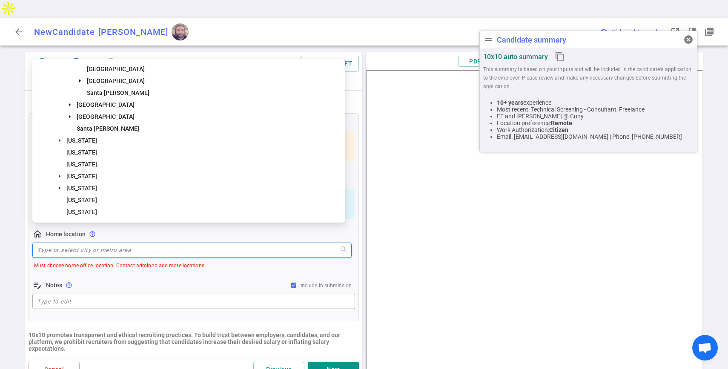
scroll to position [129, 0]
click at [73, 199] on span "[US_STATE]" at bounding box center [81, 200] width 31 height 7
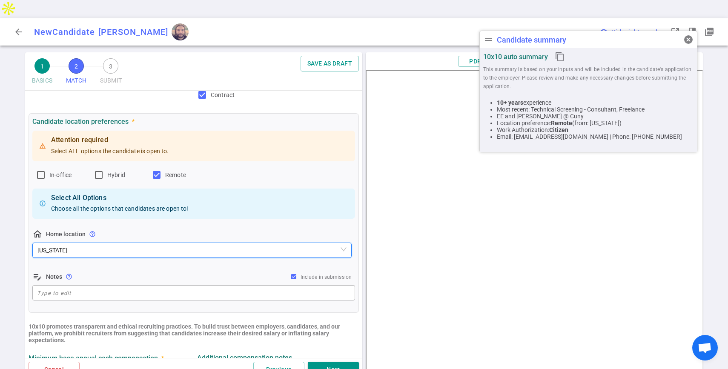
scroll to position [229, 0]
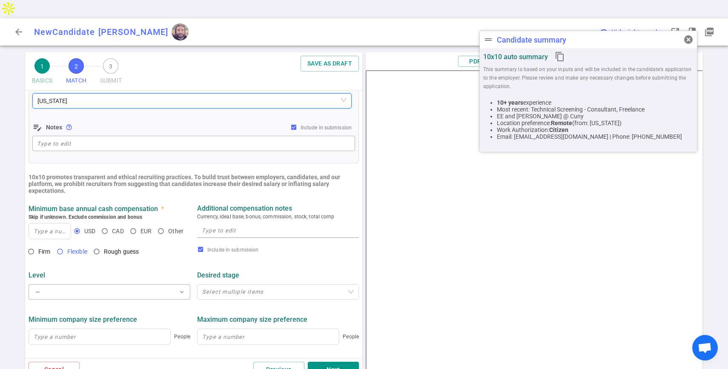
click at [63, 244] on input "Flexible" at bounding box center [60, 251] width 14 height 14
radio input "true"
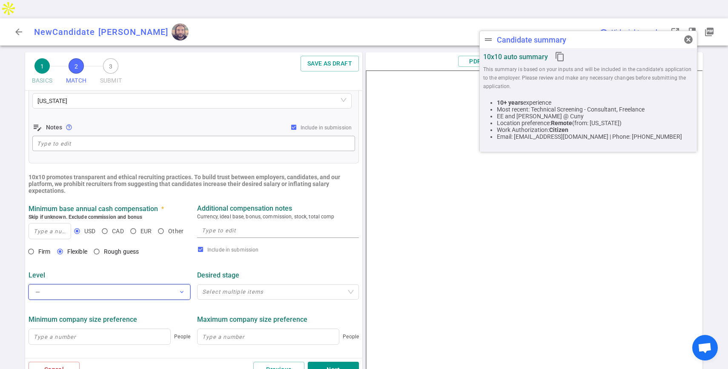
click at [53, 284] on button "— expand_more" at bounding box center [110, 291] width 162 height 15
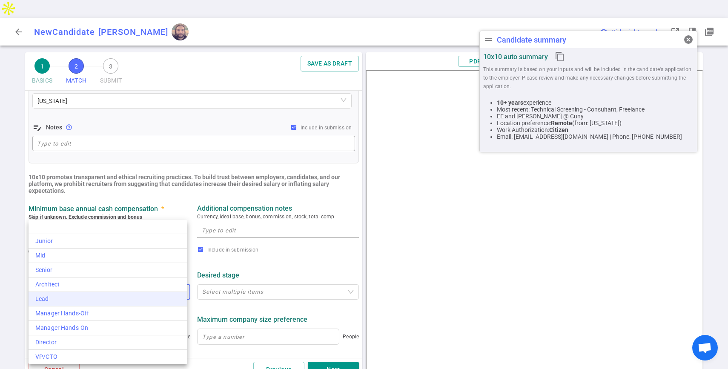
click at [80, 302] on div "Lead" at bounding box center [107, 298] width 145 height 9
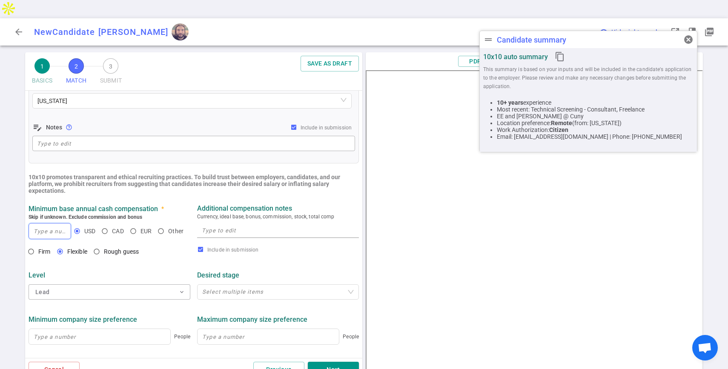
click at [31, 223] on input at bounding box center [50, 230] width 42 height 15
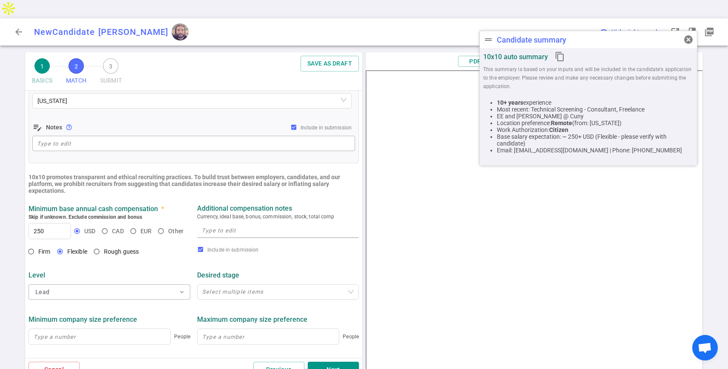
click at [83, 271] on div "Level" at bounding box center [110, 275] width 162 height 8
click at [46, 223] on input "250" at bounding box center [50, 230] width 42 height 15
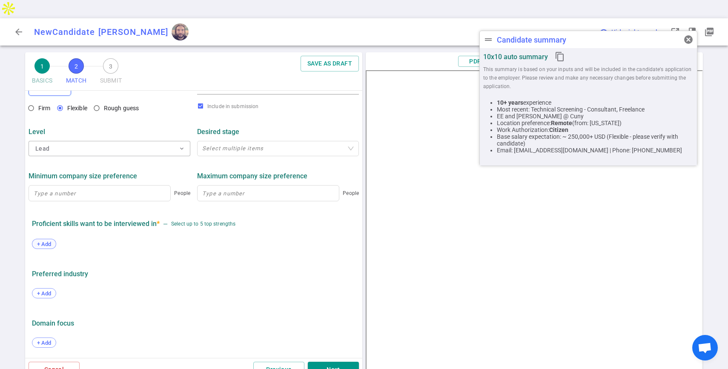
type input "250,000"
click at [40, 241] on span "+ Add" at bounding box center [44, 244] width 20 height 6
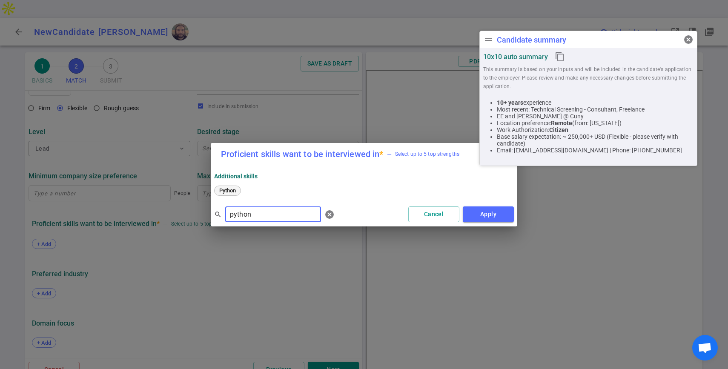
type input "python"
click at [236, 189] on span "Python" at bounding box center [227, 190] width 23 height 6
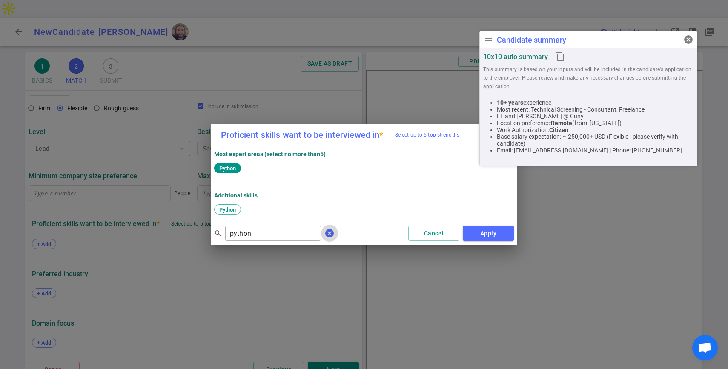
click at [324, 229] on span "cancel" at bounding box center [329, 233] width 10 height 10
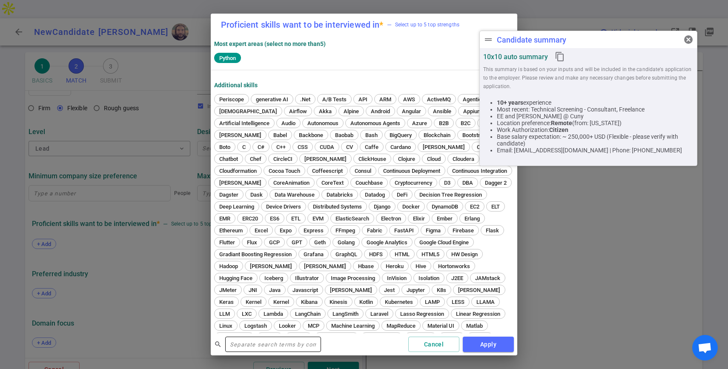
click at [257, 342] on input "text" at bounding box center [273, 344] width 96 height 14
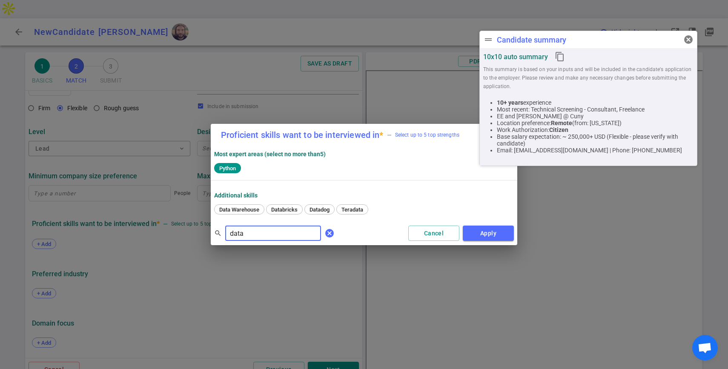
type input "data"
click at [324, 232] on span "cancel" at bounding box center [329, 233] width 10 height 10
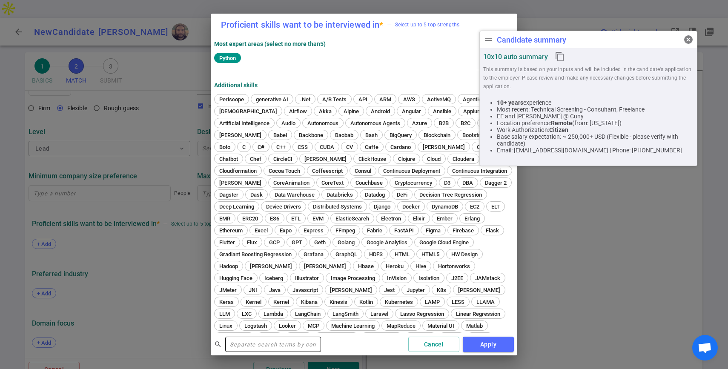
click at [256, 344] on input "text" at bounding box center [273, 344] width 96 height 14
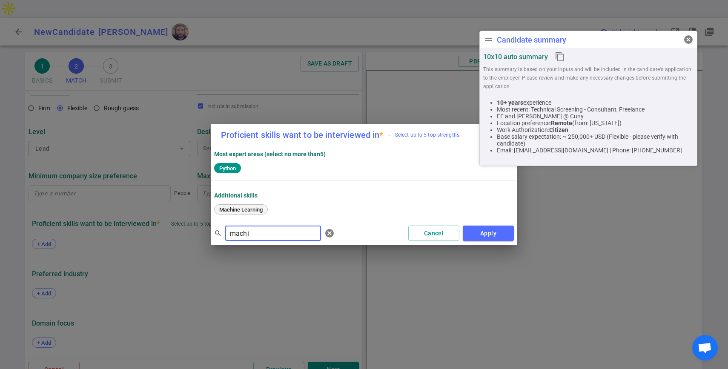
click at [252, 209] on span "Machine Learning" at bounding box center [240, 209] width 49 height 6
click at [294, 236] on input "machi" at bounding box center [273, 233] width 96 height 14
type input "aws"
click at [220, 212] on div "AWS" at bounding box center [225, 209] width 22 height 10
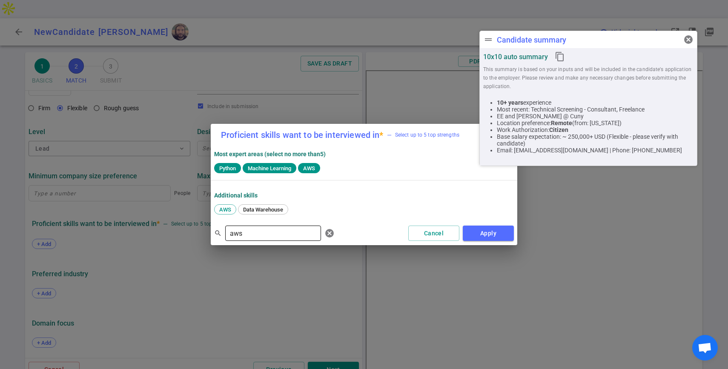
click at [294, 234] on input "aws" at bounding box center [273, 233] width 96 height 14
click at [504, 240] on button "Apply" at bounding box center [488, 234] width 51 height 16
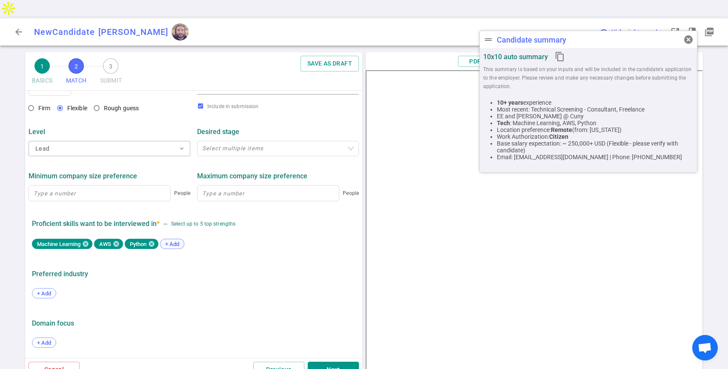
click at [176, 239] on div "+ Add" at bounding box center [172, 244] width 24 height 10
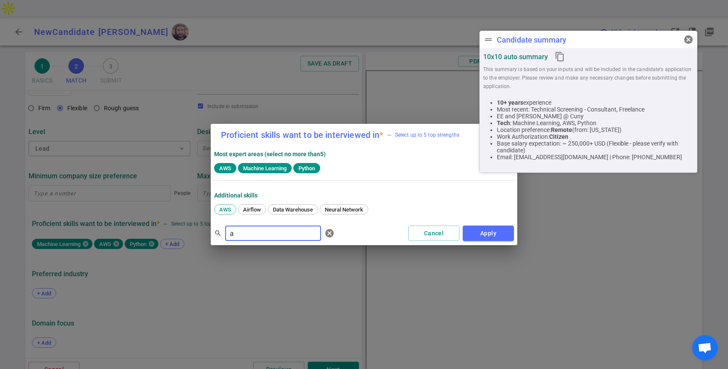
type input "a"
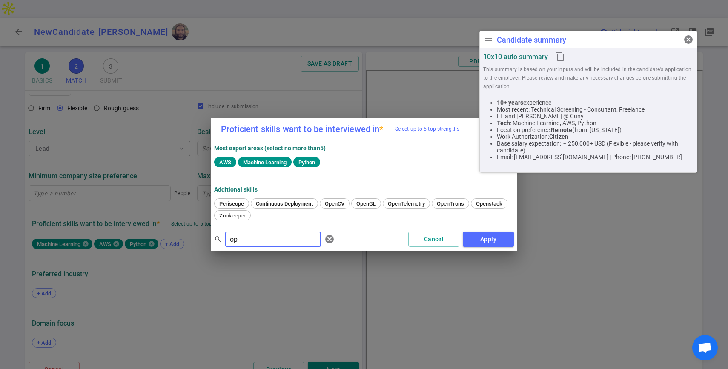
type input "o"
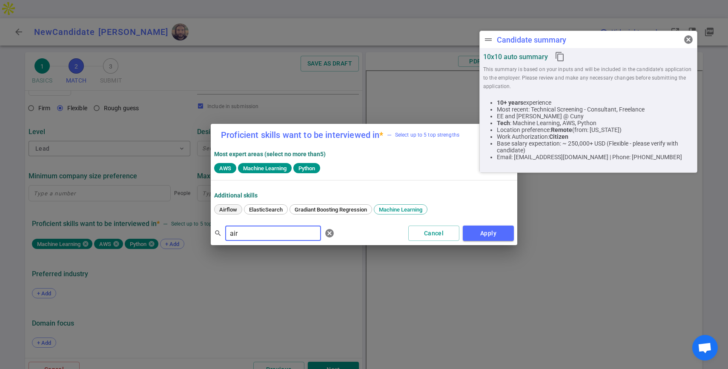
type input "air"
click at [223, 209] on span "Airflow" at bounding box center [228, 209] width 24 height 6
click at [290, 231] on input "air" at bounding box center [273, 233] width 96 height 14
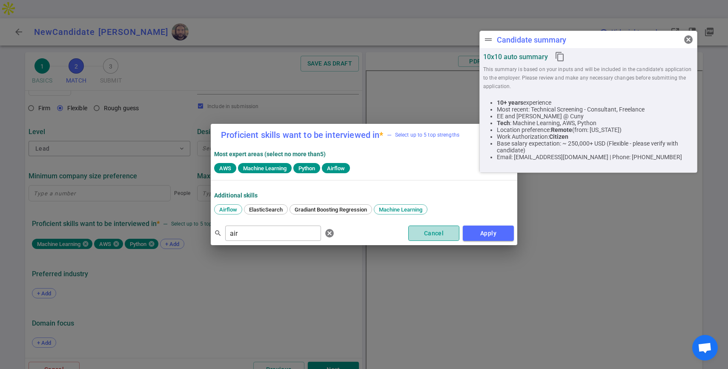
click at [434, 232] on button "Cancel" at bounding box center [433, 234] width 51 height 16
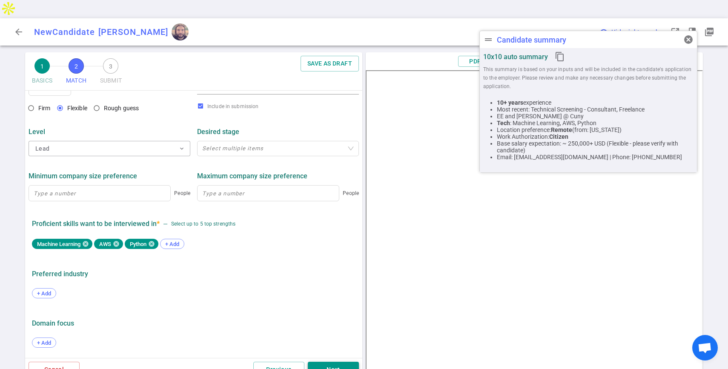
click at [332, 362] on button "Next" at bounding box center [333, 370] width 51 height 16
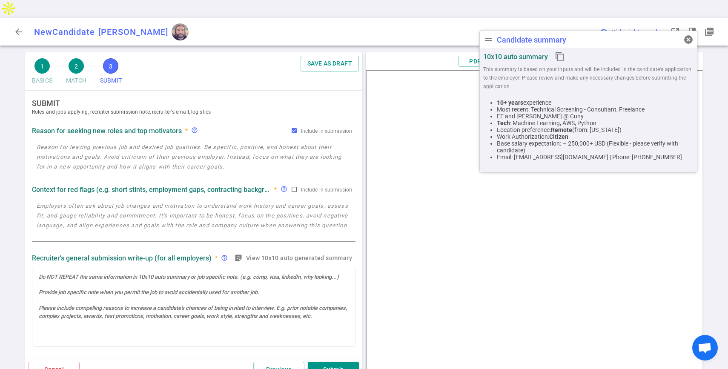
scroll to position [0, 0]
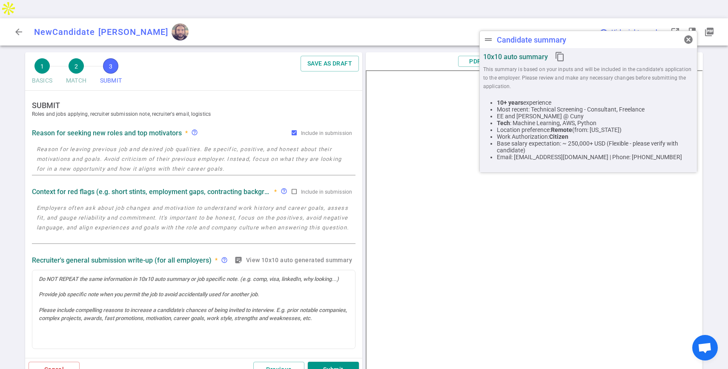
click at [150, 150] on textarea at bounding box center [194, 158] width 314 height 29
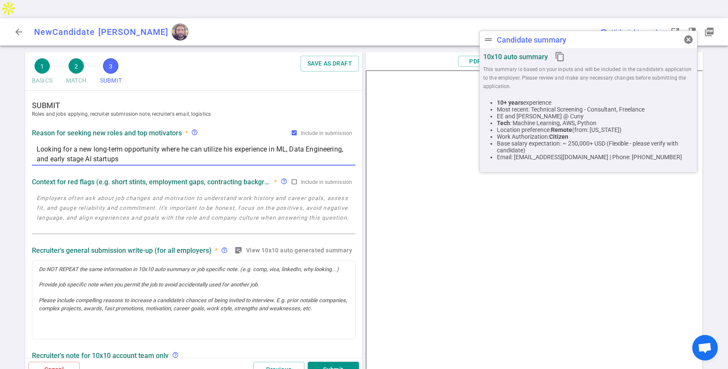
type textarea "Looking for a new long-term opportunity where he can utilize his experience in …"
click at [220, 203] on textarea at bounding box center [194, 212] width 314 height 39
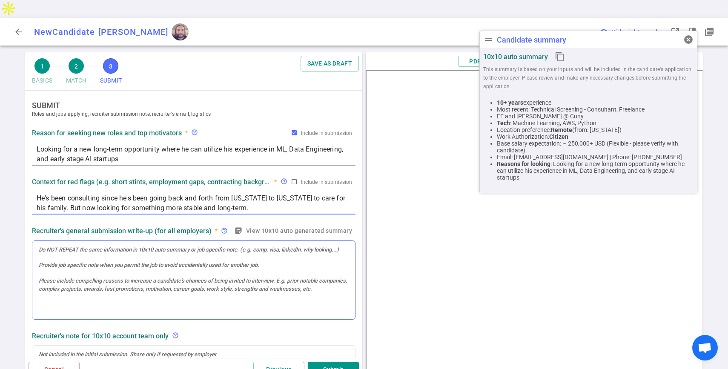
type textarea "He's been consulting since he's been going back and forth from [US_STATE] to [U…"
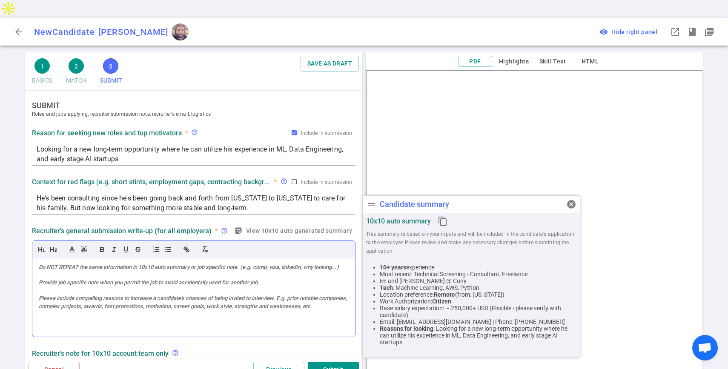
click at [94, 274] on div at bounding box center [193, 297] width 323 height 79
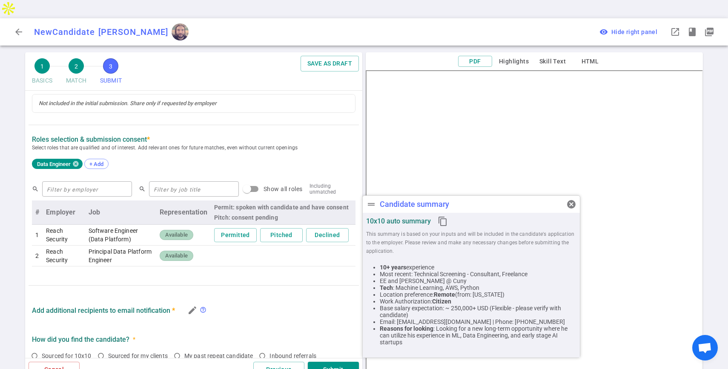
scroll to position [229, 0]
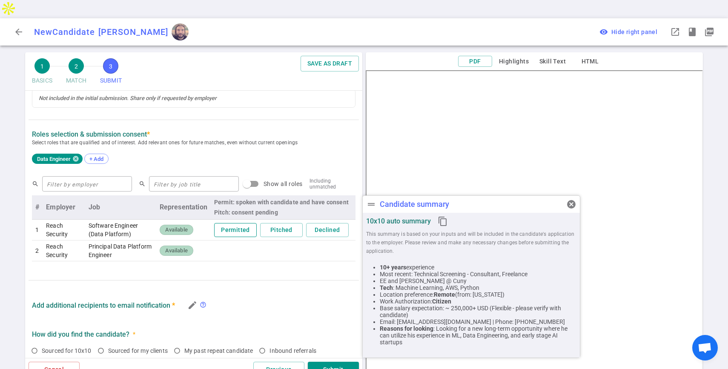
click at [232, 223] on button "Permitted" at bounding box center [235, 230] width 43 height 14
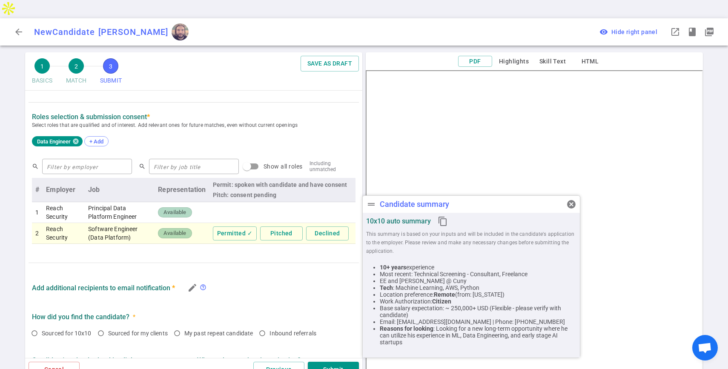
scroll to position [212, 0]
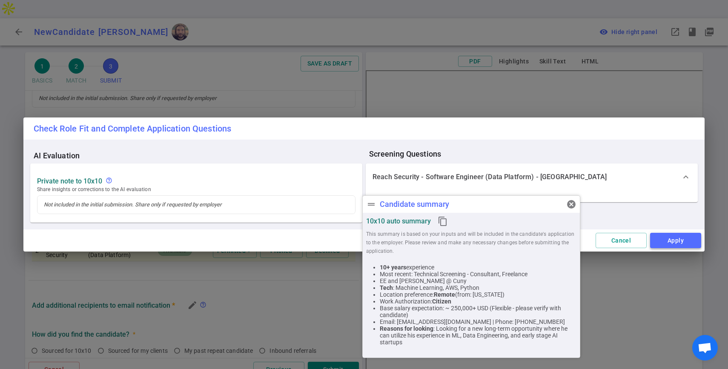
click at [668, 235] on button "Apply" at bounding box center [675, 241] width 51 height 16
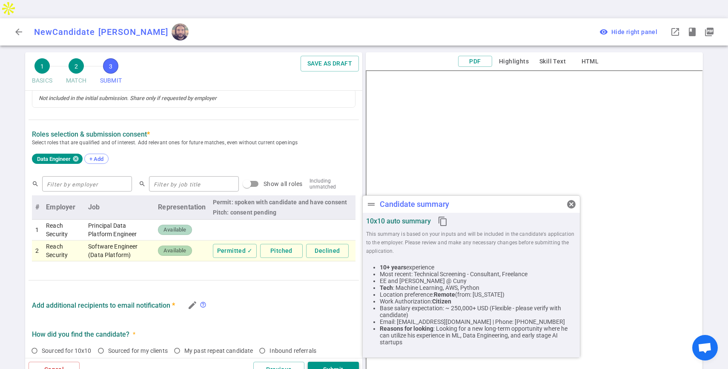
click at [335, 362] on button "Submit" at bounding box center [333, 370] width 51 height 16
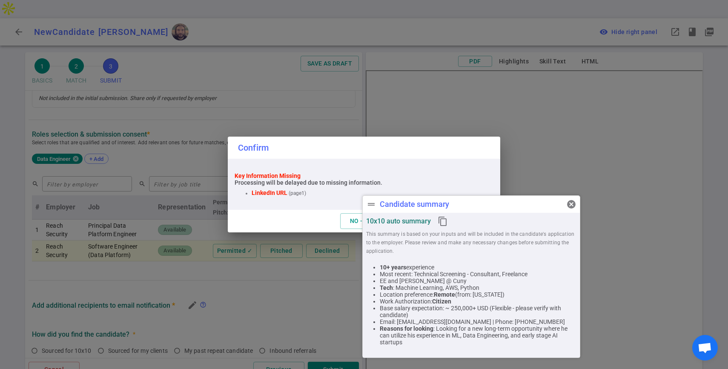
click at [478, 121] on div "Confirm Key Information Missing Processing will be delayed due to missing infor…" at bounding box center [364, 184] width 728 height 369
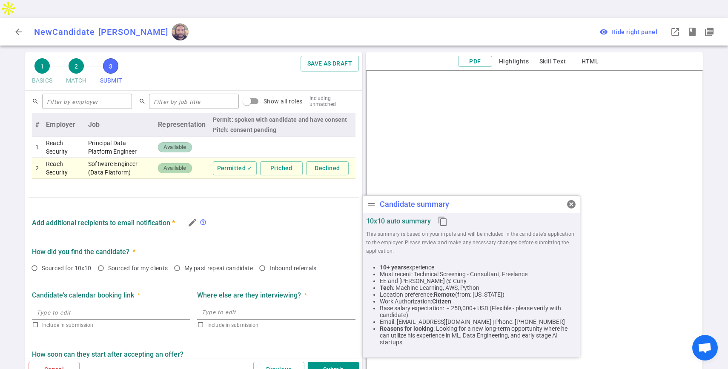
scroll to position [300, 0]
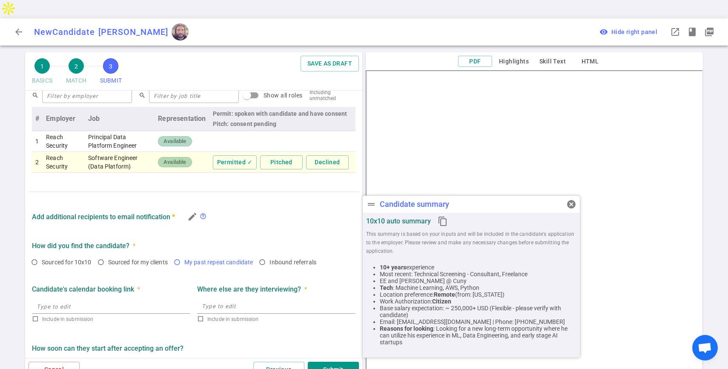
click at [184, 255] on input "My past repeat candidate" at bounding box center [177, 262] width 14 height 14
radio input "true"
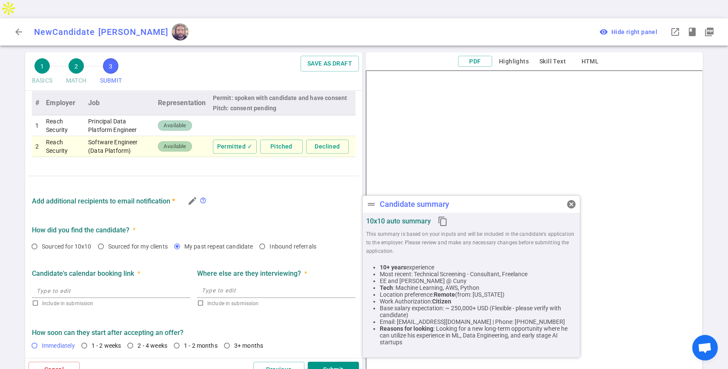
click at [37, 338] on input "Immediately" at bounding box center [34, 345] width 14 height 14
radio input "true"
click at [320, 362] on button "Submit" at bounding box center [333, 370] width 51 height 16
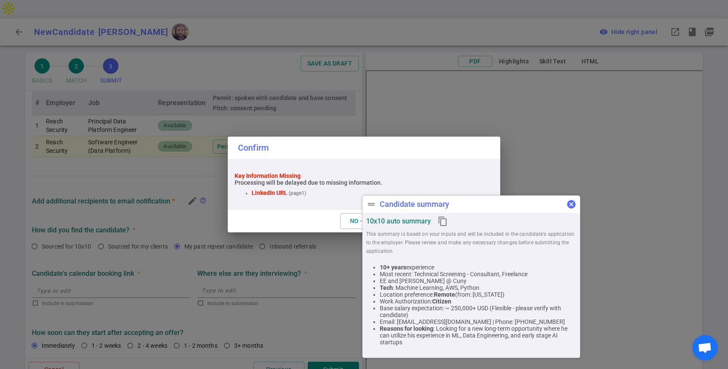
click at [571, 207] on span "cancel" at bounding box center [571, 204] width 10 height 10
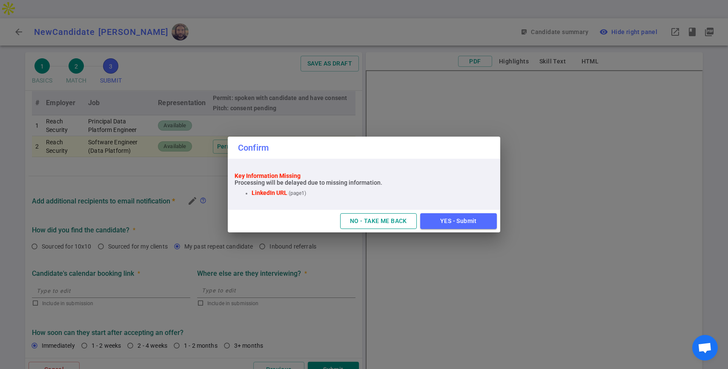
click at [388, 223] on button "NO - TAKE ME BACK" at bounding box center [378, 221] width 77 height 16
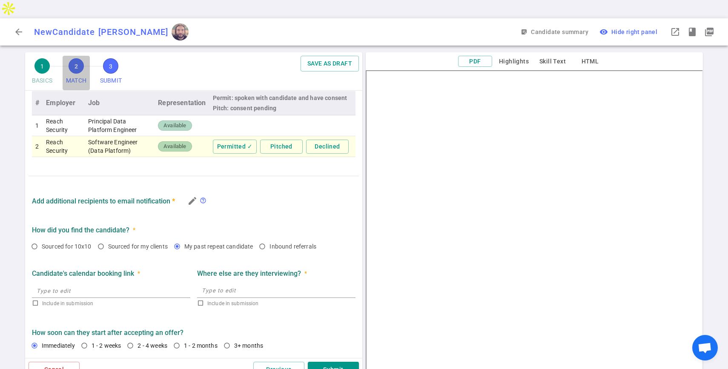
click at [73, 58] on span "2" at bounding box center [76, 65] width 15 height 15
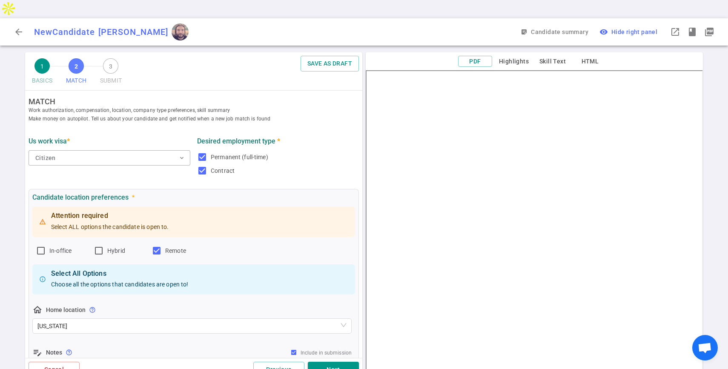
scroll to position [0, 0]
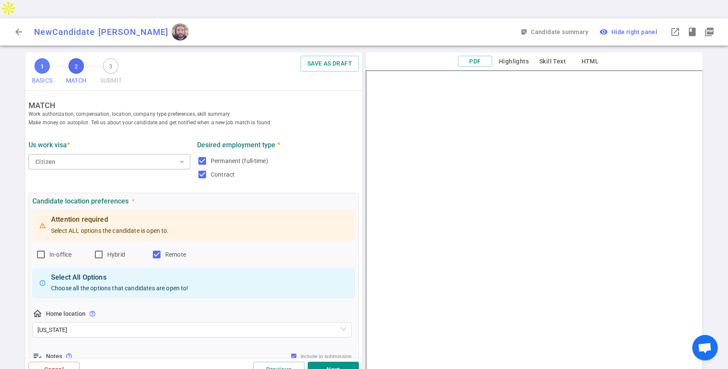
click at [42, 58] on span "1" at bounding box center [41, 65] width 15 height 15
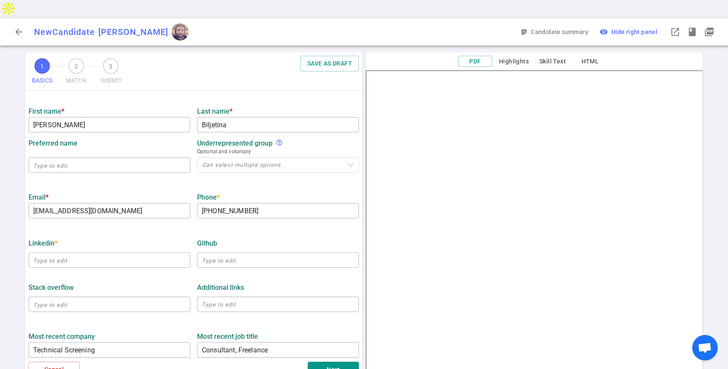
scroll to position [127, 0]
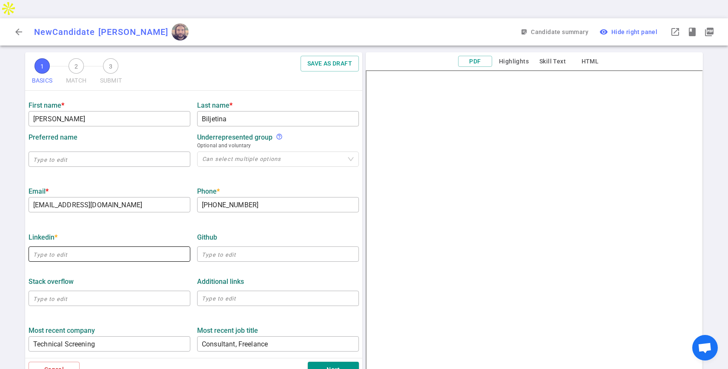
click at [101, 247] on input "text" at bounding box center [110, 254] width 162 height 14
paste input "[URL][DOMAIN_NAME]"
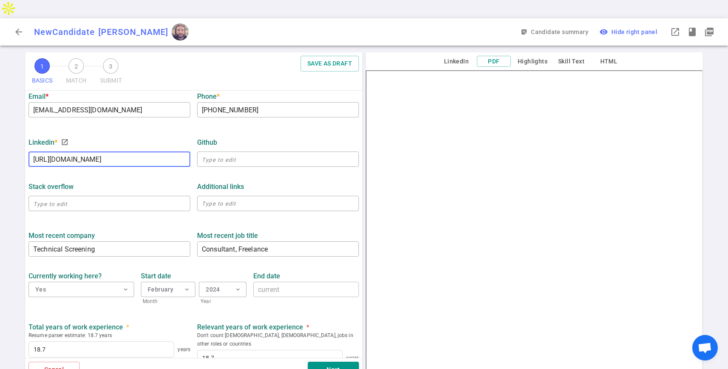
scroll to position [324, 0]
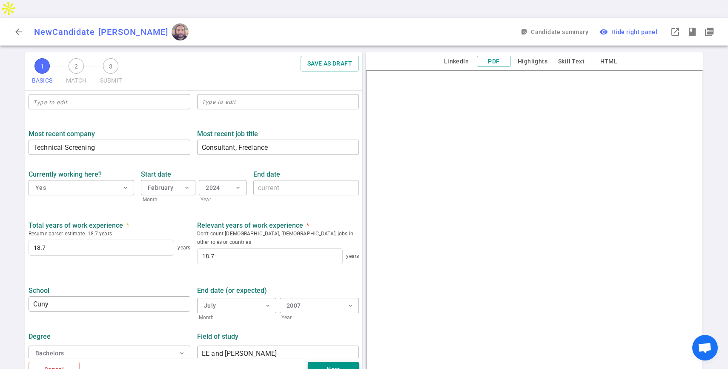
click at [335, 362] on button "Next" at bounding box center [333, 370] width 51 height 16
type input "[URL][DOMAIN_NAME]"
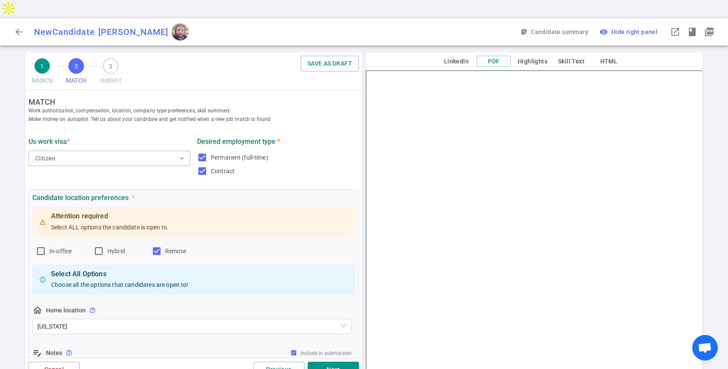
scroll to position [0, 0]
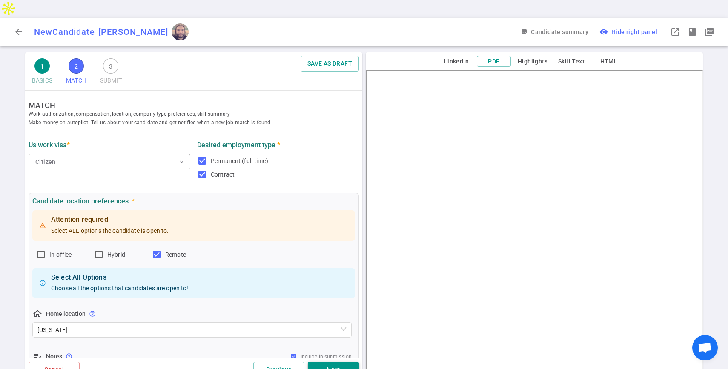
click at [335, 362] on button "Next" at bounding box center [333, 370] width 51 height 16
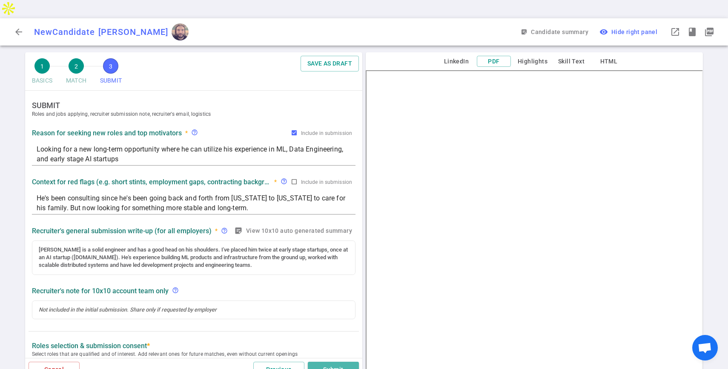
click at [335, 362] on button "Submit" at bounding box center [333, 370] width 51 height 16
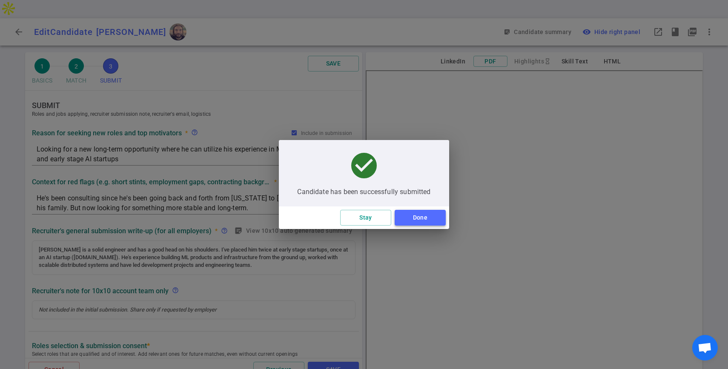
click at [413, 217] on button "Done" at bounding box center [419, 218] width 51 height 16
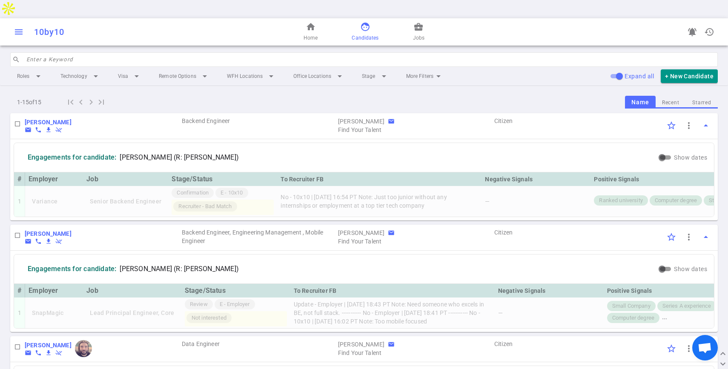
click at [20, 27] on span "menu" at bounding box center [19, 32] width 10 height 10
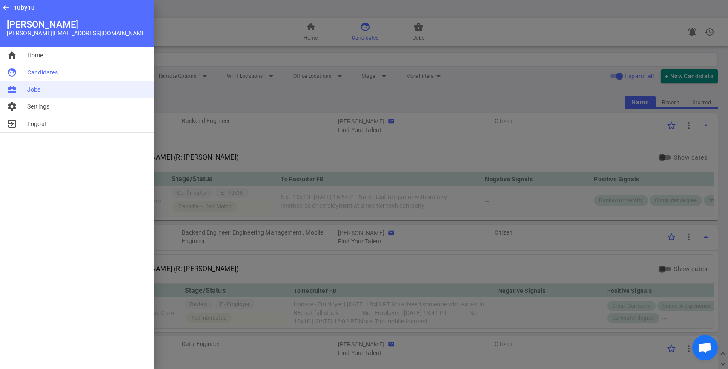
click at [32, 85] on span "Jobs" at bounding box center [34, 89] width 14 height 9
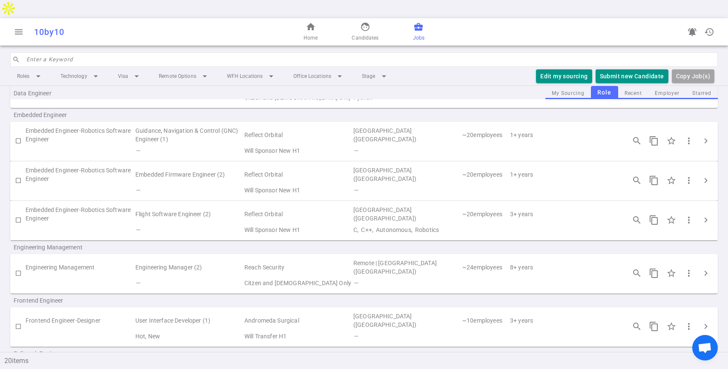
scroll to position [231, 0]
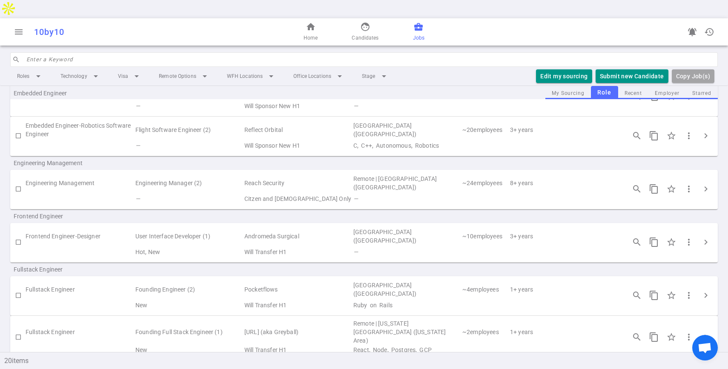
click at [16, 288] on input "checkbox" at bounding box center [18, 295] width 14 height 14
checkbox input "true"
click at [621, 69] on button "Submit Candidate to ( 1 ) Jobs" at bounding box center [620, 76] width 95 height 14
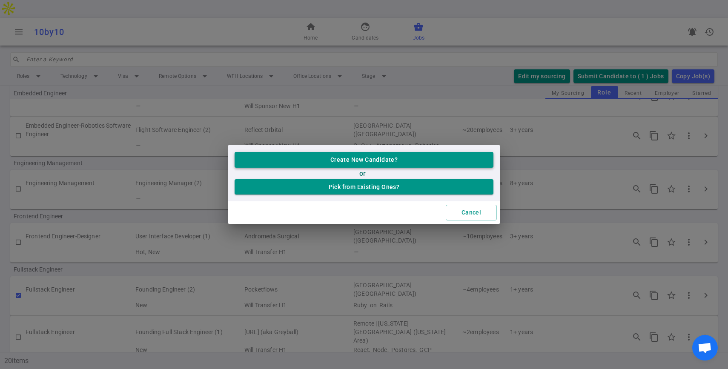
click at [278, 154] on button "Create New Candidate?" at bounding box center [363, 160] width 259 height 16
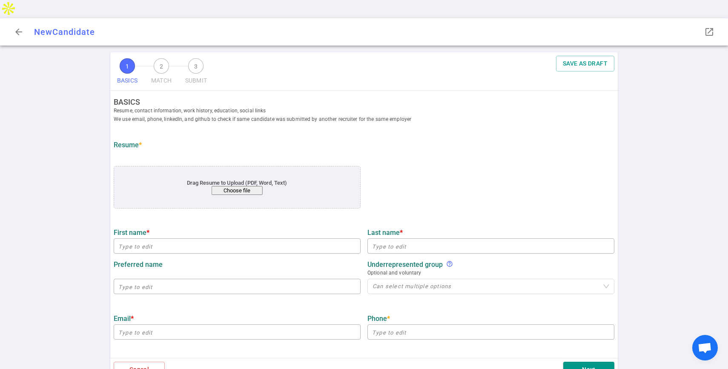
click at [245, 186] on button "Choose file" at bounding box center [237, 190] width 51 height 9
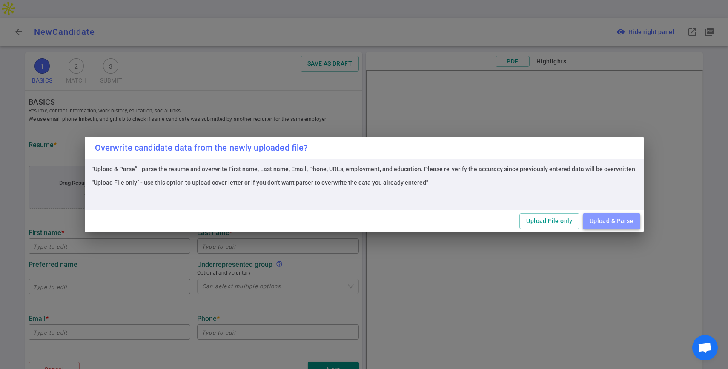
click at [597, 220] on button "Upload & Parse" at bounding box center [611, 221] width 57 height 16
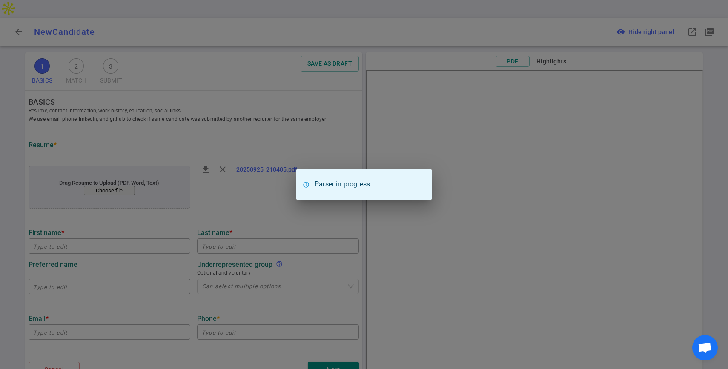
type input "Jivan"
type input "[PERSON_NAME]"
type input "[EMAIL_ADDRESS][DOMAIN_NAME]"
type input "[PHONE_NUMBER]"
type input "Intuit"
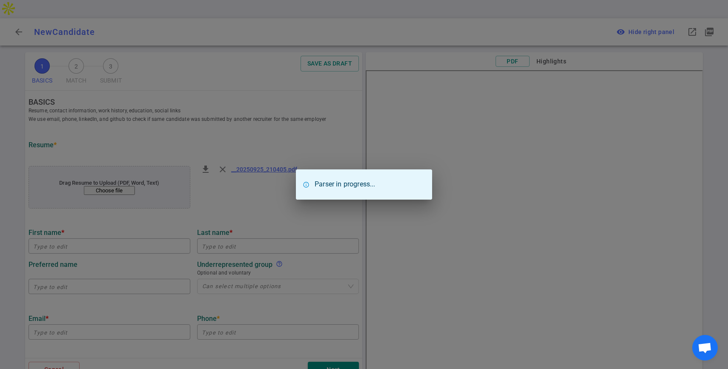
type textarea "Software Engineer"
type input "5.3"
type input "[US_STATE] Institute Of Technology"
type input "Computer Science"
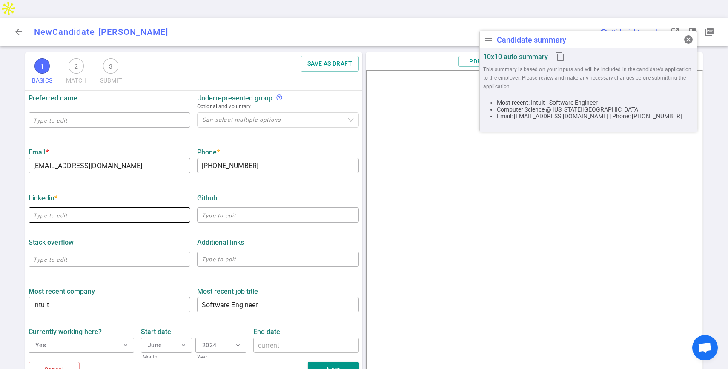
scroll to position [167, 0]
click at [100, 208] on input "text" at bounding box center [110, 215] width 162 height 14
paste input "[URL][DOMAIN_NAME][PERSON_NAME]"
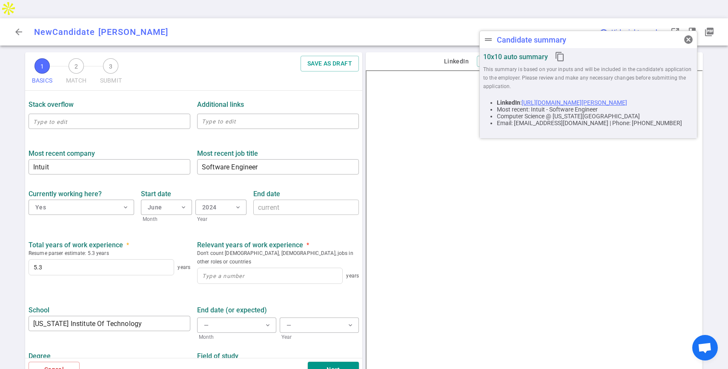
scroll to position [308, 0]
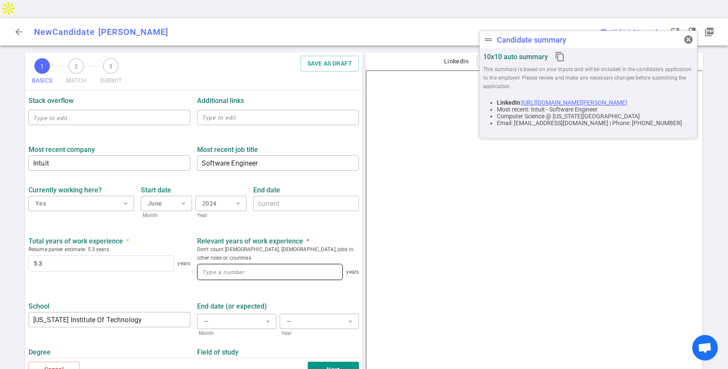
type input "[URL][DOMAIN_NAME][PERSON_NAME]"
click at [225, 264] on input at bounding box center [269, 271] width 145 height 15
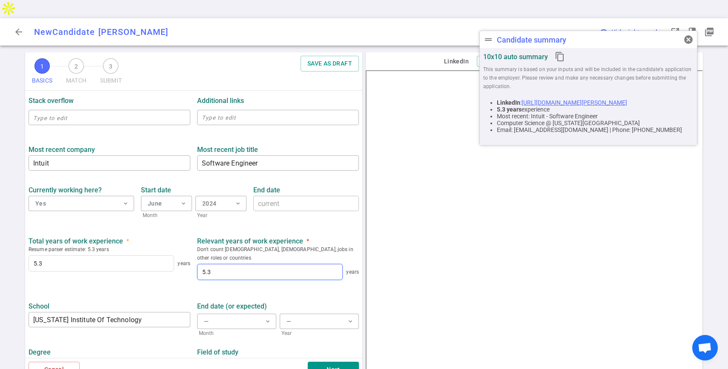
scroll to position [324, 0]
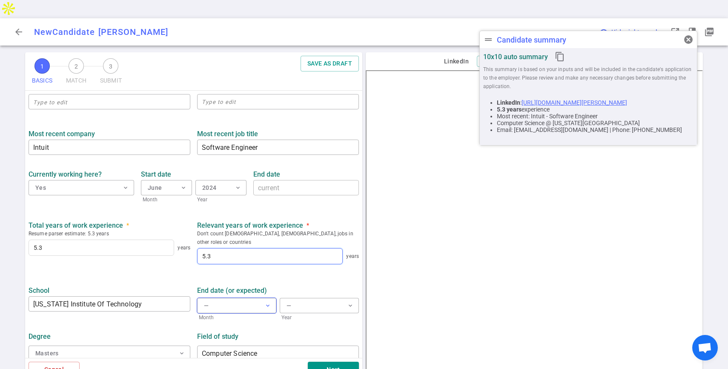
type input "5.3"
click at [235, 298] on button "— expand_more" at bounding box center [236, 305] width 79 height 15
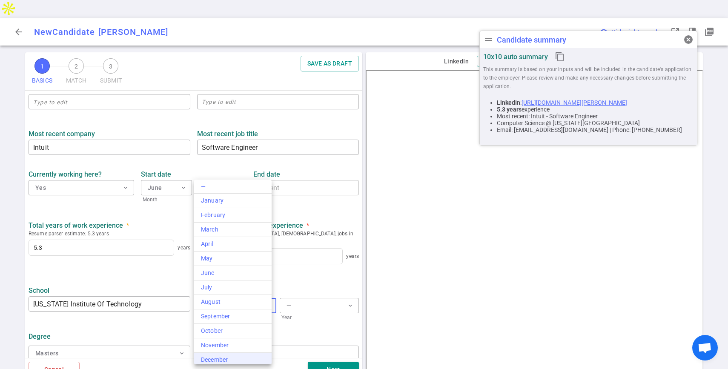
click at [217, 355] on div "December" at bounding box center [233, 359] width 64 height 9
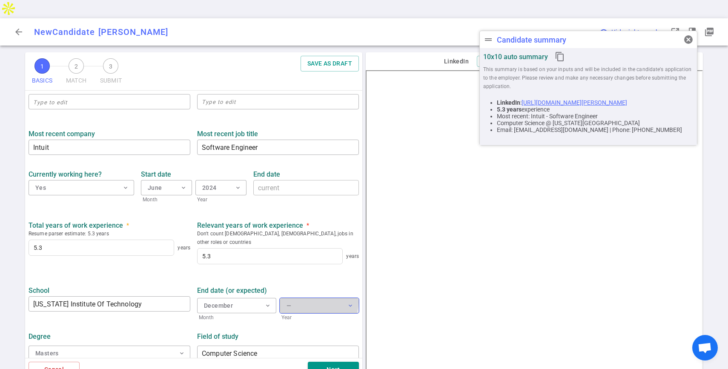
click at [301, 298] on button "— expand_more" at bounding box center [319, 305] width 79 height 15
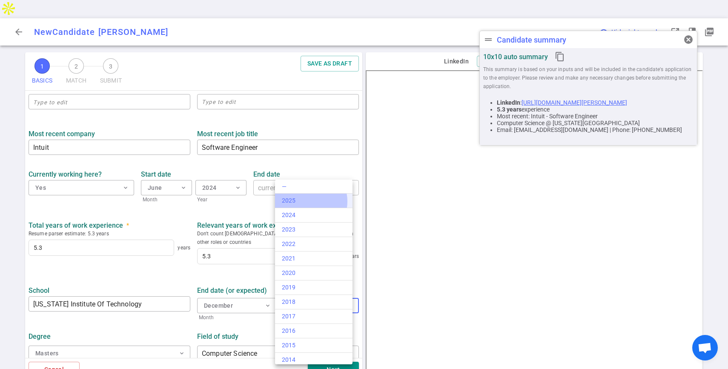
click at [306, 201] on div "2025" at bounding box center [314, 200] width 64 height 9
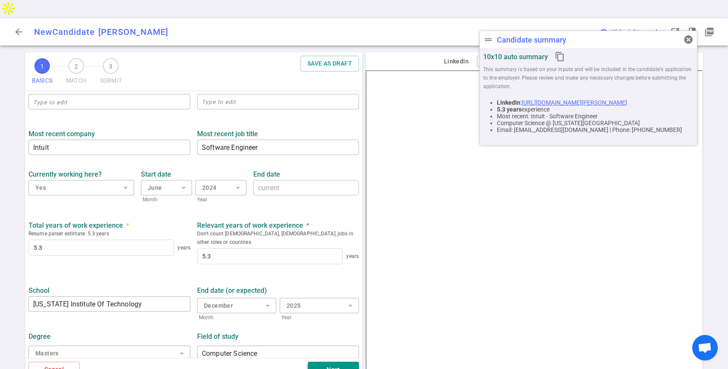
click at [322, 362] on button "Next" at bounding box center [333, 370] width 51 height 16
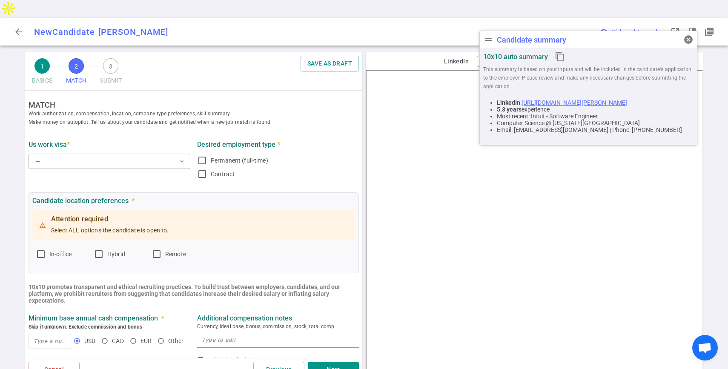
scroll to position [0, 0]
click at [77, 152] on div "— expand_more" at bounding box center [110, 161] width 162 height 19
click at [77, 154] on button "— expand_more" at bounding box center [110, 161] width 162 height 15
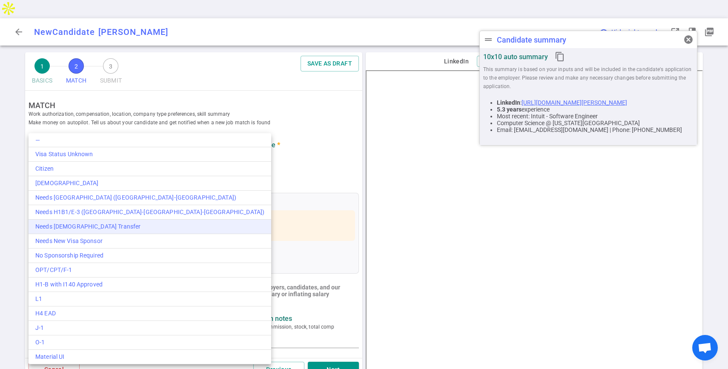
click at [72, 229] on div "Needs [DEMOGRAPHIC_DATA] Transfer" at bounding box center [149, 226] width 229 height 9
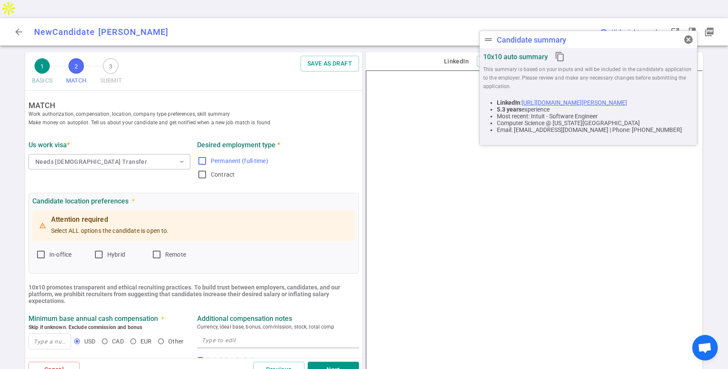
click at [198, 156] on input "Permanent (full-time)" at bounding box center [202, 161] width 10 height 10
checkbox input "true"
click at [201, 169] on input "Contract" at bounding box center [202, 174] width 10 height 10
checkbox input "true"
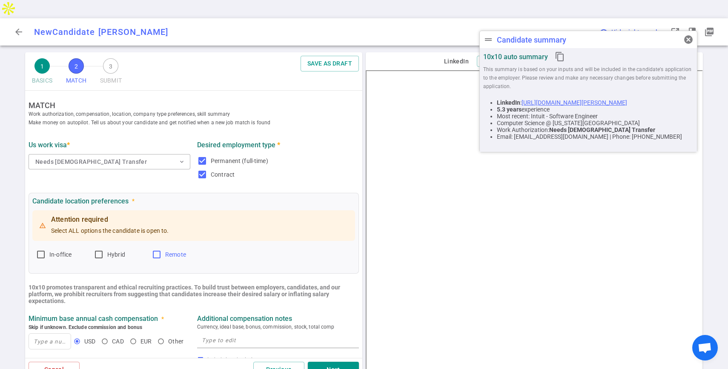
click at [154, 249] on input "Remote" at bounding box center [157, 254] width 10 height 10
checkbox input "true"
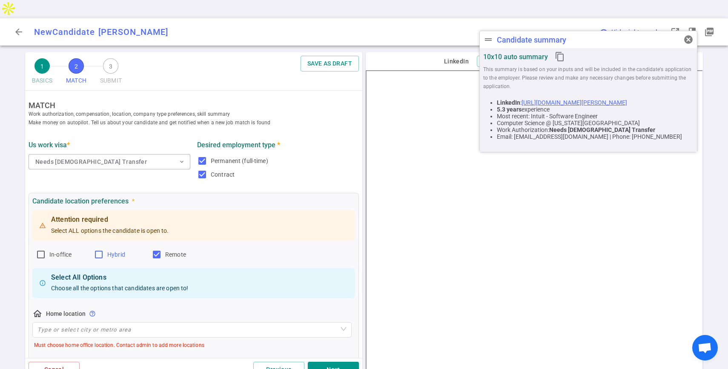
click at [95, 249] on input "Hybrid" at bounding box center [99, 254] width 10 height 10
checkbox input "true"
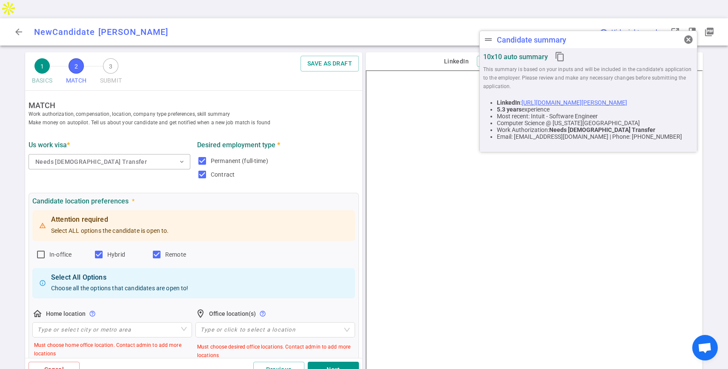
click at [34, 233] on div "Attention required Select ALL options the candidate is open to. In-office Hybri…" at bounding box center [193, 305] width 323 height 192
click at [37, 249] on input "In-office" at bounding box center [41, 254] width 10 height 10
checkbox input "true"
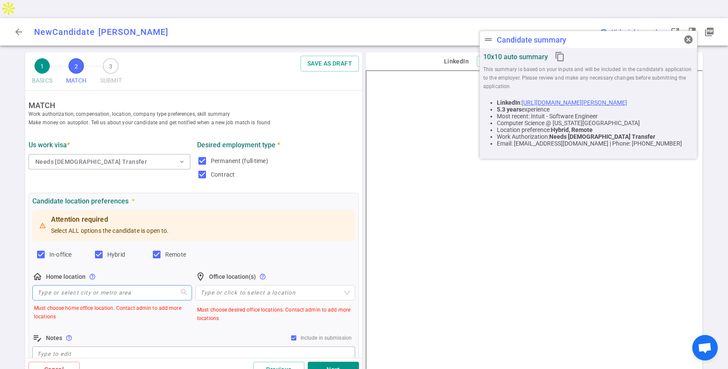
click at [74, 286] on input "search" at bounding box center [111, 293] width 149 height 14
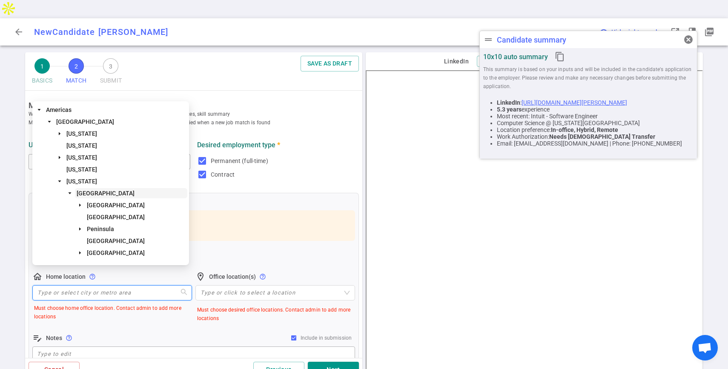
click at [106, 195] on span "[GEOGRAPHIC_DATA]" at bounding box center [106, 193] width 58 height 7
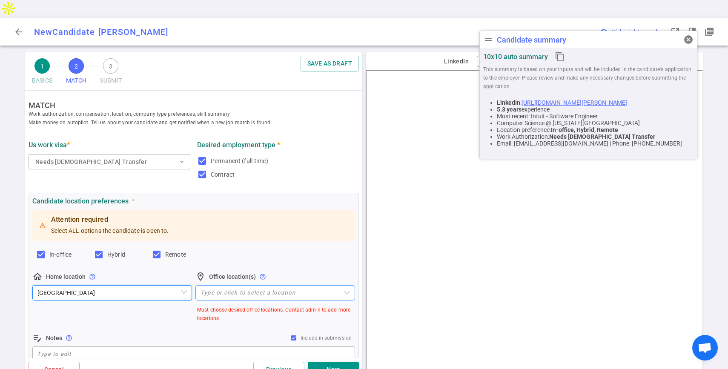
click at [219, 289] on div at bounding box center [270, 292] width 147 height 6
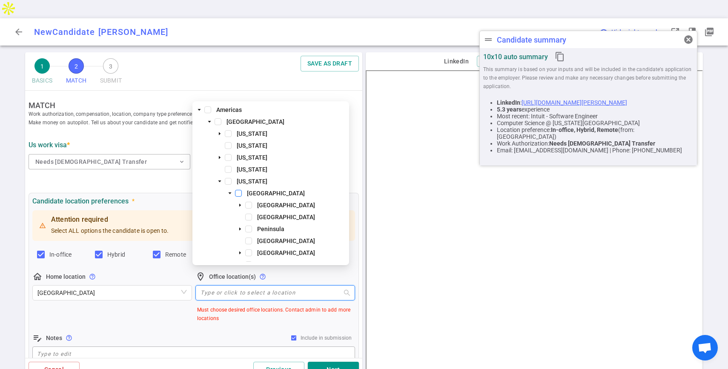
click at [237, 191] on span at bounding box center [238, 193] width 7 height 7
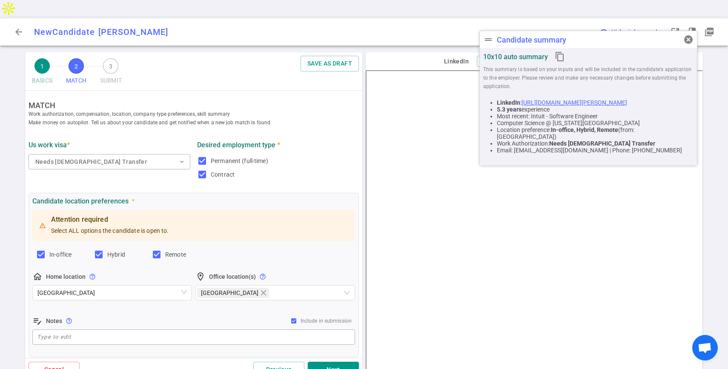
click at [161, 316] on div "edit_note Notes help_outline Include in submission x ​" at bounding box center [193, 330] width 323 height 29
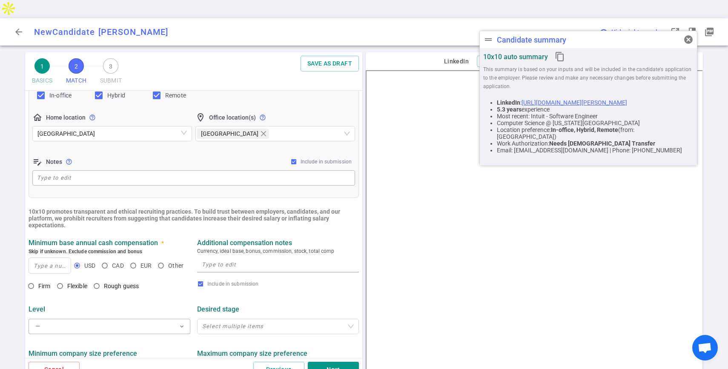
scroll to position [160, 0]
click at [57, 257] on input at bounding box center [50, 264] width 42 height 15
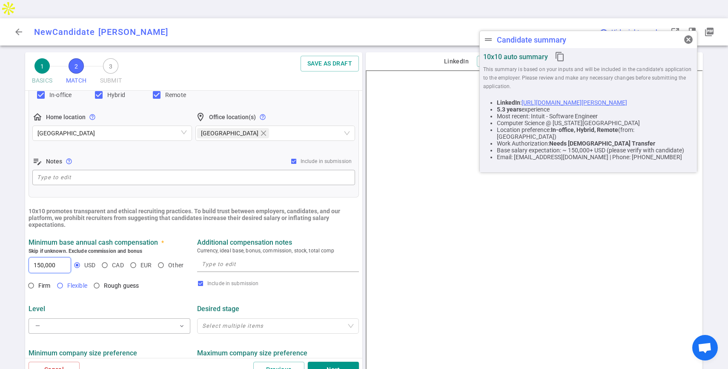
type input "150,000"
click at [65, 278] on input "Flexible" at bounding box center [60, 285] width 14 height 14
radio input "true"
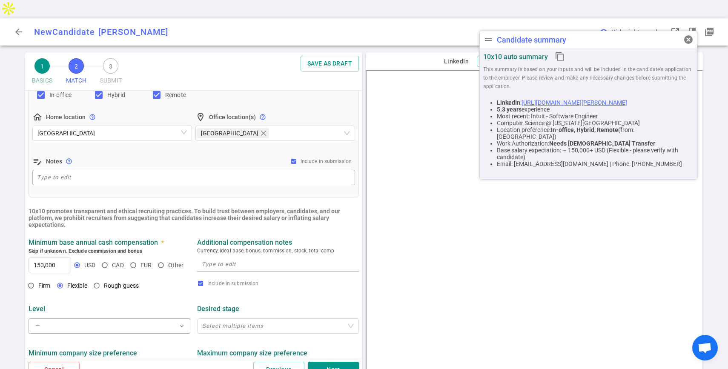
click at [228, 259] on textarea at bounding box center [278, 264] width 152 height 10
type textarea "his total comp currently at Intuit is 250k"
click at [130, 318] on button "— expand_more" at bounding box center [110, 325] width 162 height 15
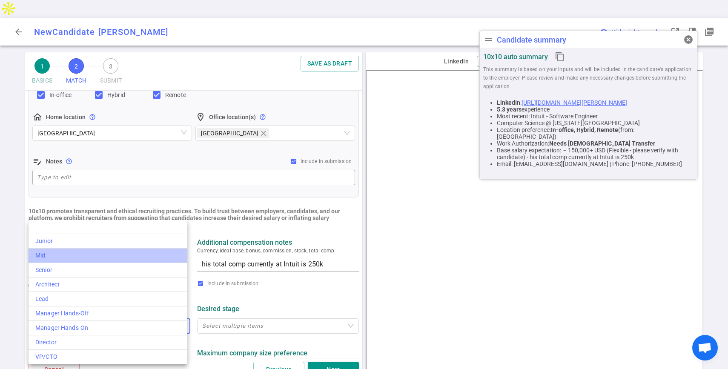
click at [128, 259] on div "Mid" at bounding box center [107, 255] width 145 height 9
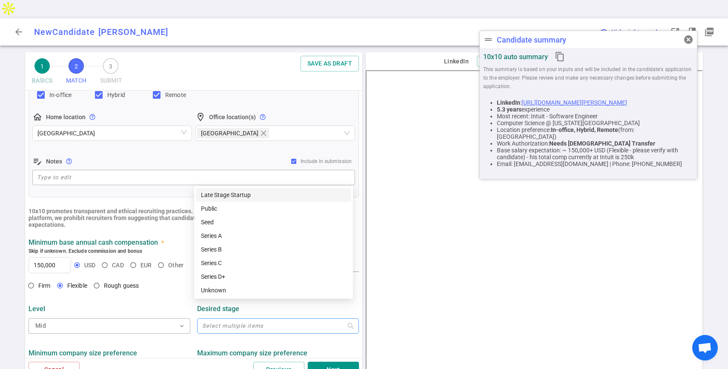
click at [237, 323] on div at bounding box center [273, 326] width 149 height 6
click at [223, 223] on div "Seed" at bounding box center [273, 221] width 145 height 9
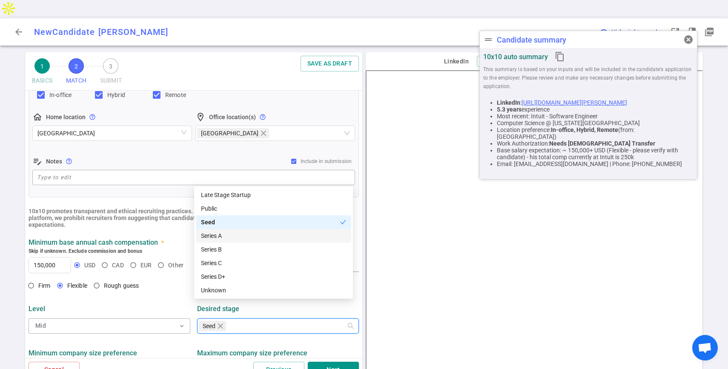
click at [222, 233] on div "Series A" at bounding box center [273, 235] width 145 height 9
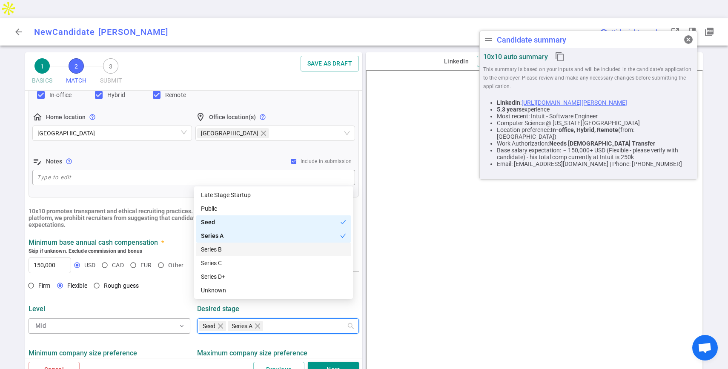
click at [222, 247] on div "Series B" at bounding box center [273, 249] width 145 height 9
click at [218, 260] on div "Series C" at bounding box center [273, 262] width 145 height 9
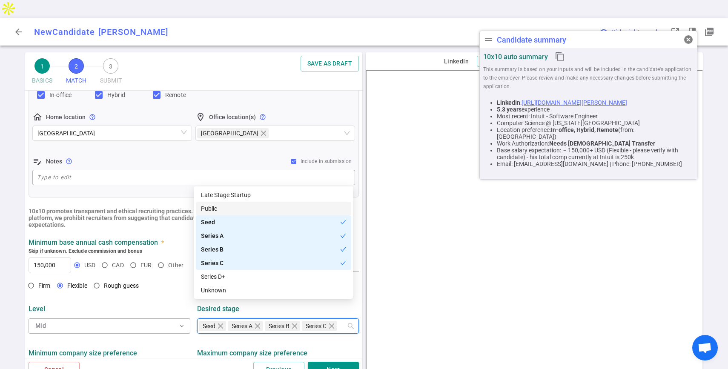
click at [220, 211] on div "Public" at bounding box center [273, 208] width 145 height 9
click at [215, 275] on div "Series D+" at bounding box center [273, 276] width 145 height 9
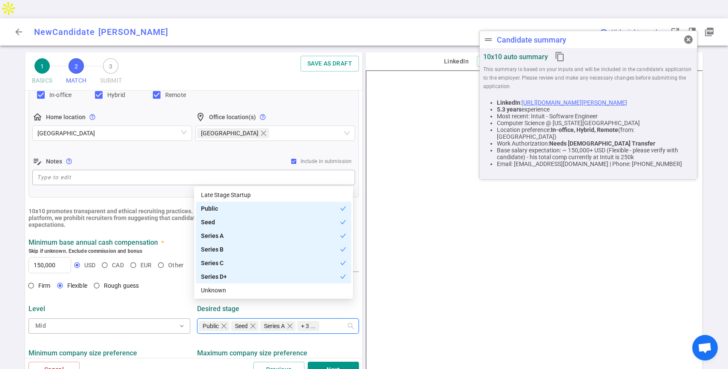
click at [178, 294] on div "Level Mid expand_more Desired stage Public Seed Series A Series B Series C Seri…" at bounding box center [193, 316] width 337 height 44
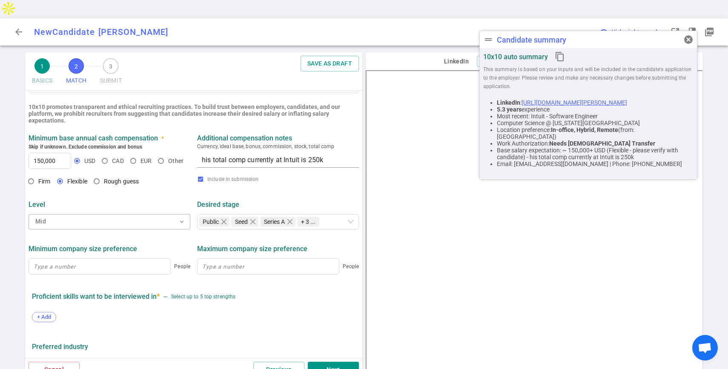
scroll to position [279, 0]
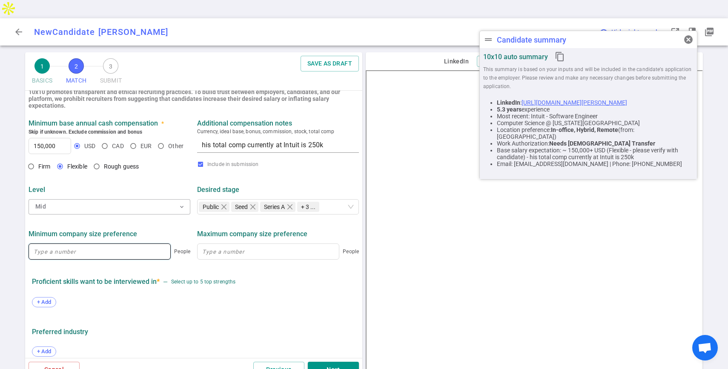
click at [106, 244] on input at bounding box center [99, 251] width 141 height 15
type input "10"
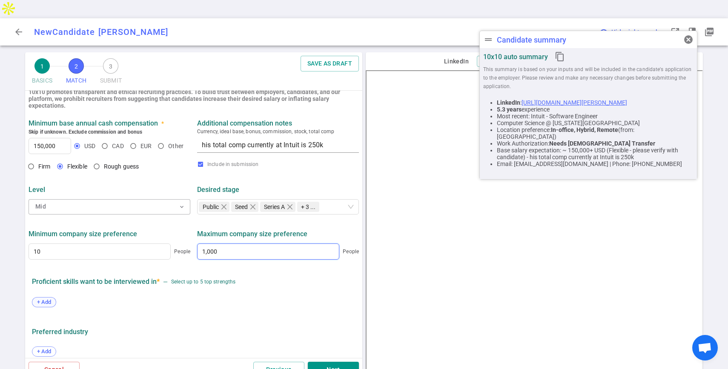
type input "1,000"
click at [44, 299] on span "+ Add" at bounding box center [44, 302] width 20 height 6
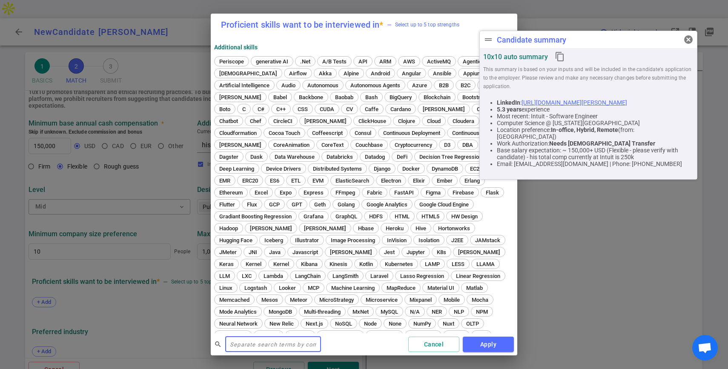
click at [254, 343] on input "text" at bounding box center [273, 344] width 96 height 14
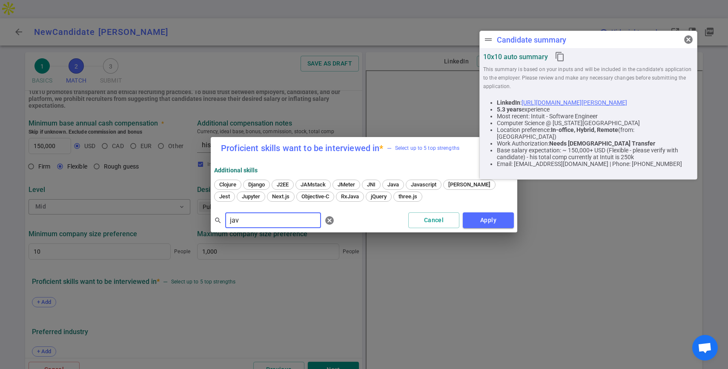
type input "java"
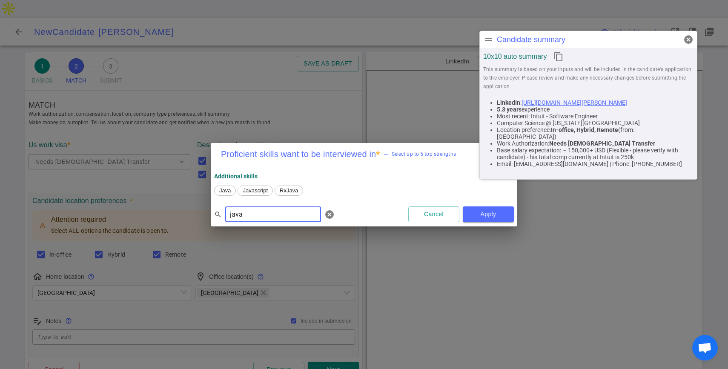
scroll to position [279, 0]
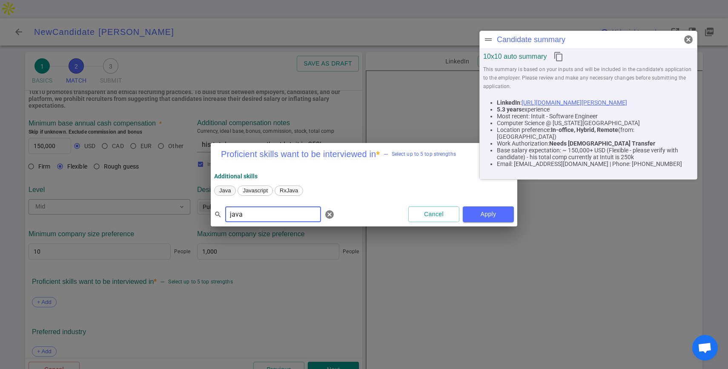
click at [222, 190] on span "Java" at bounding box center [224, 190] width 17 height 6
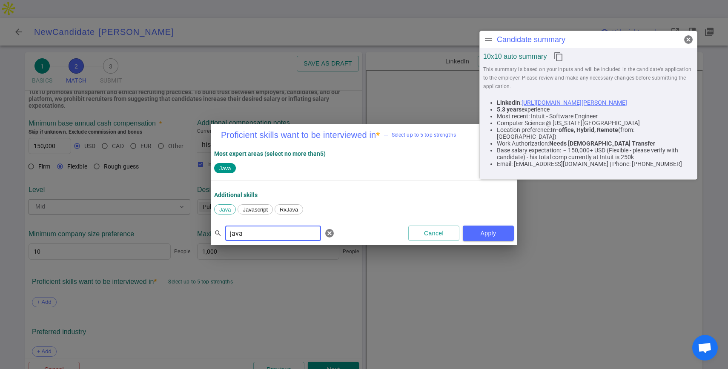
click at [247, 233] on input "java" at bounding box center [273, 233] width 96 height 14
type input "pyth"
click at [254, 210] on span "Python" at bounding box center [259, 209] width 23 height 6
click at [269, 232] on input "pyth" at bounding box center [273, 233] width 96 height 14
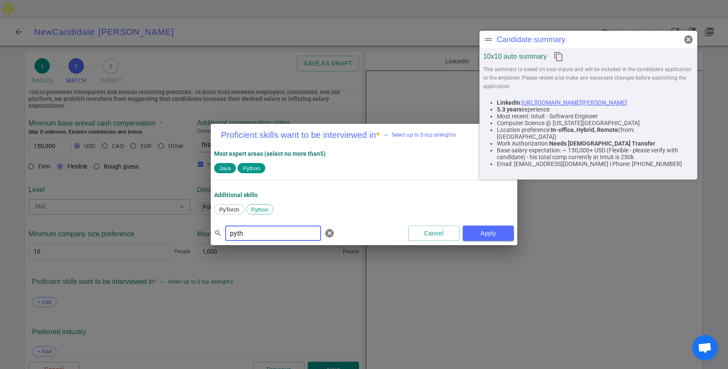
click at [269, 232] on input "pyth" at bounding box center [273, 233] width 96 height 14
click at [232, 213] on div "Kubernetes" at bounding box center [233, 209] width 39 height 10
click at [246, 231] on input "kub" at bounding box center [273, 233] width 96 height 14
type input "aws"
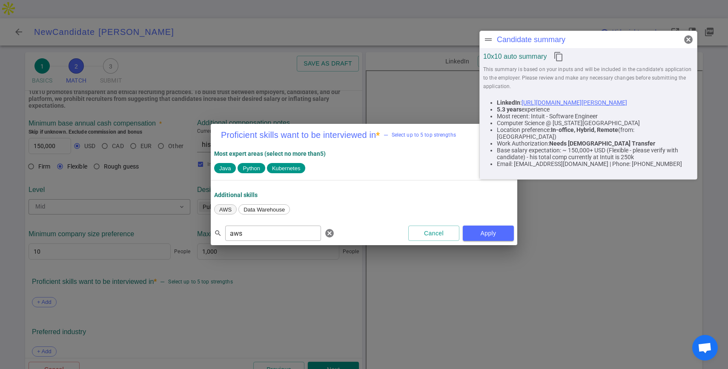
click at [227, 207] on span "AWS" at bounding box center [225, 209] width 18 height 6
click at [472, 228] on button "Apply" at bounding box center [488, 234] width 51 height 16
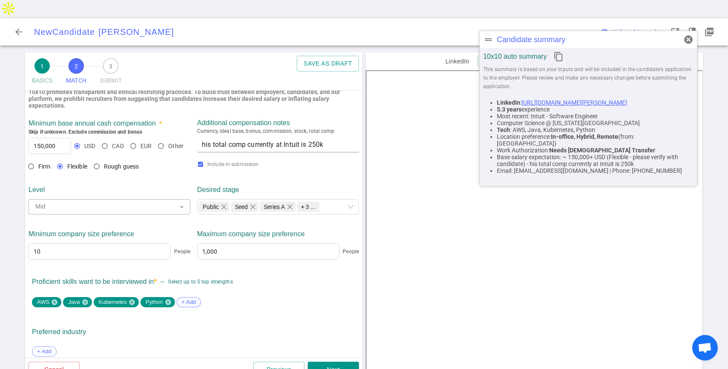
click at [189, 299] on span "+ Add" at bounding box center [189, 302] width 20 height 6
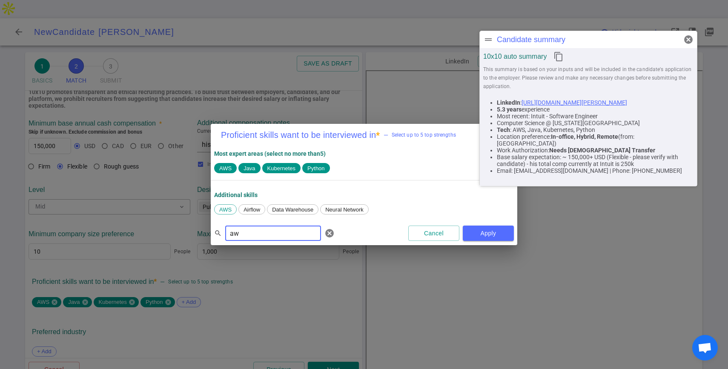
type input "a"
type input "types"
click at [230, 209] on span "TypeScript" at bounding box center [232, 209] width 32 height 6
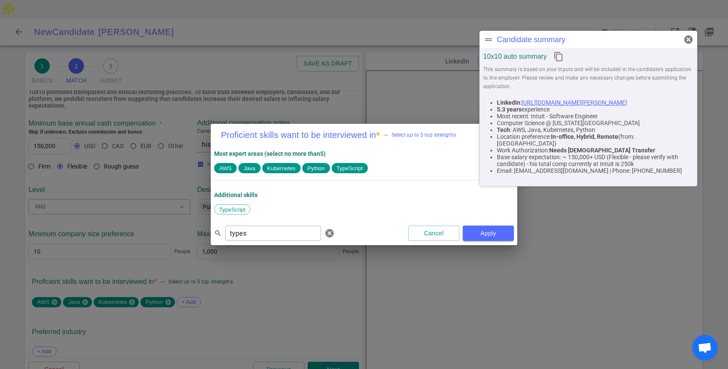
click at [234, 287] on div "Proficient skills want to be interviewed in * — Select up to 5 top strengths Mo…" at bounding box center [364, 184] width 728 height 369
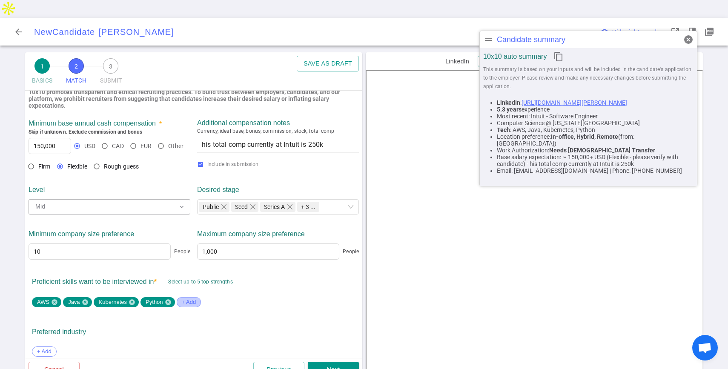
click at [191, 299] on span "+ Add" at bounding box center [189, 302] width 20 height 6
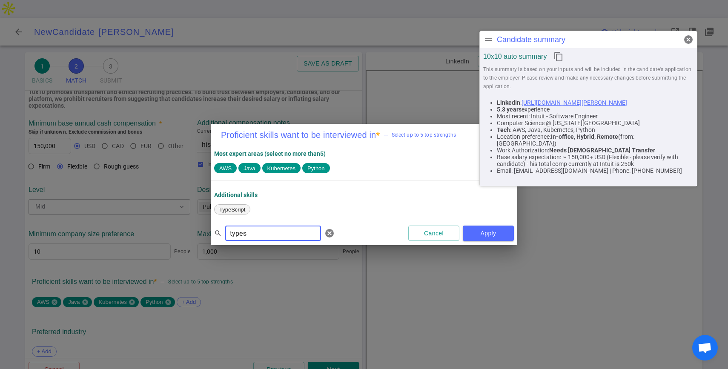
click at [229, 207] on span "TypeScript" at bounding box center [232, 209] width 32 height 6
click at [478, 233] on button "Apply" at bounding box center [488, 234] width 51 height 16
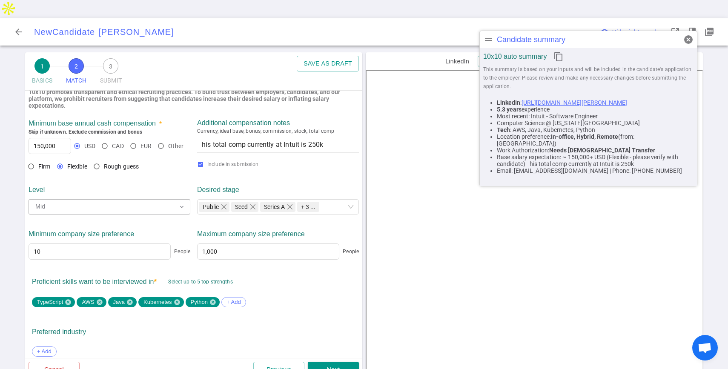
scroll to position [337, 0]
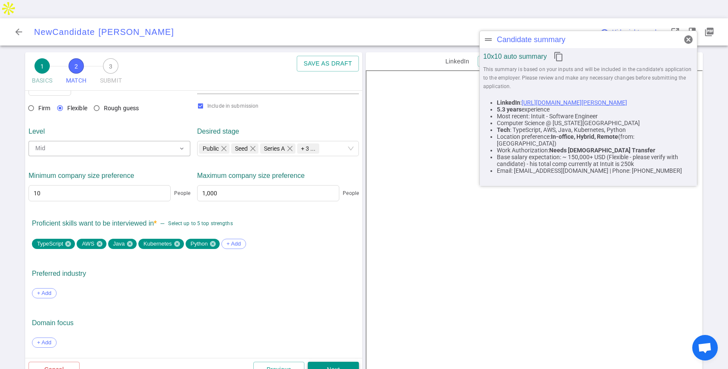
click at [324, 362] on button "Next" at bounding box center [333, 370] width 51 height 16
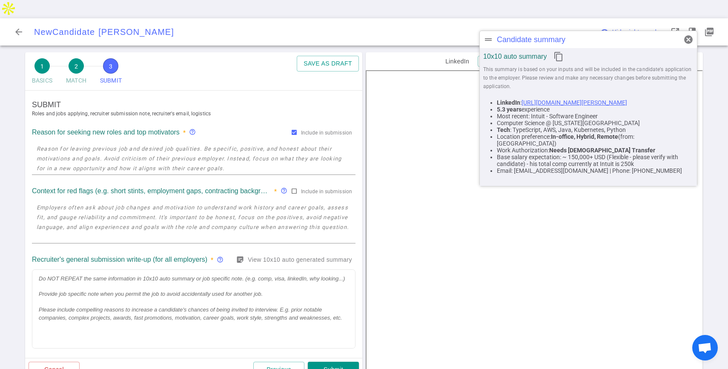
scroll to position [0, 0]
click at [224, 146] on textarea at bounding box center [194, 158] width 314 height 29
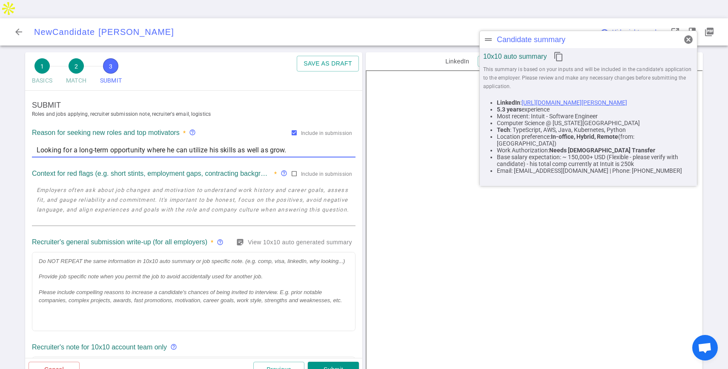
type textarea "Looking for a long-term opportunity where he can utilize his skills as well as …"
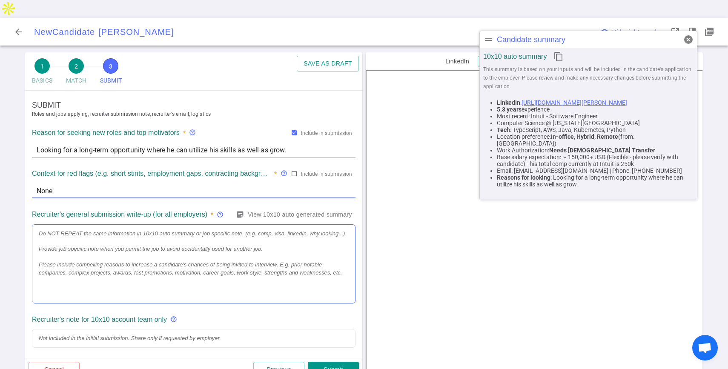
type textarea "None"
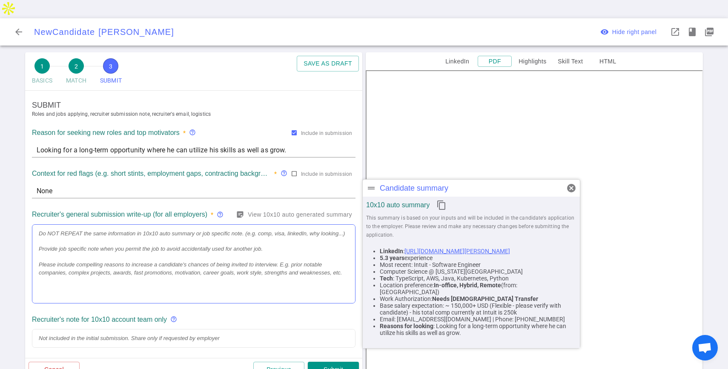
click at [177, 225] on div at bounding box center [193, 264] width 323 height 79
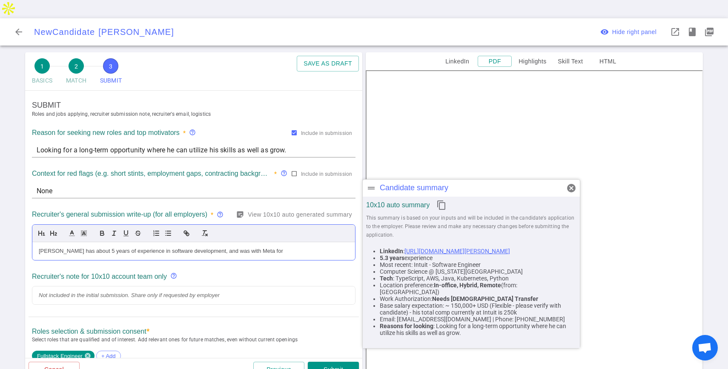
click at [289, 247] on div "Jivan has about 5 years of experience in software development, and was with Met…" at bounding box center [194, 251] width 310 height 8
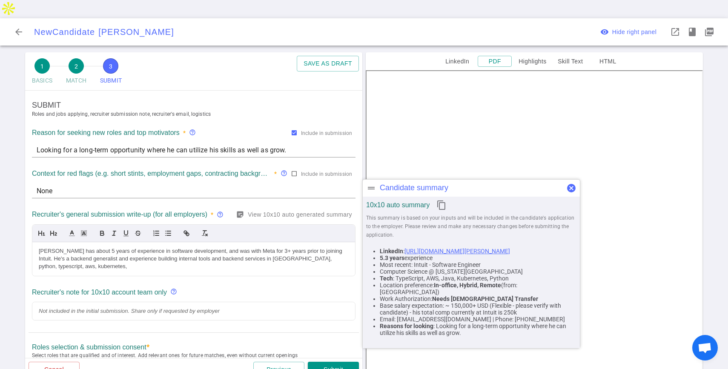
click at [570, 188] on span "cancel" at bounding box center [571, 188] width 10 height 10
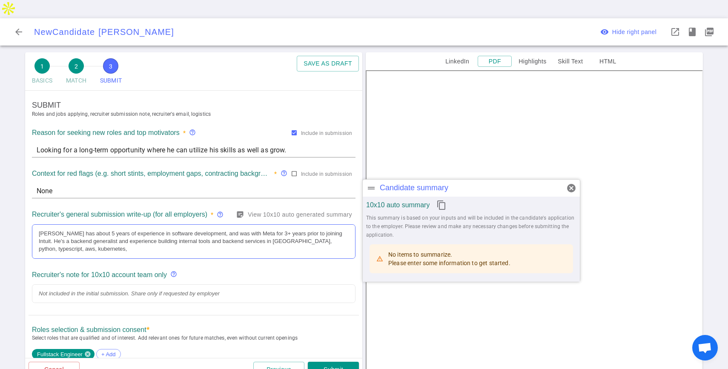
click at [176, 236] on div "Jivan has about 5 years of experience in software development, and was with Met…" at bounding box center [193, 242] width 323 height 34
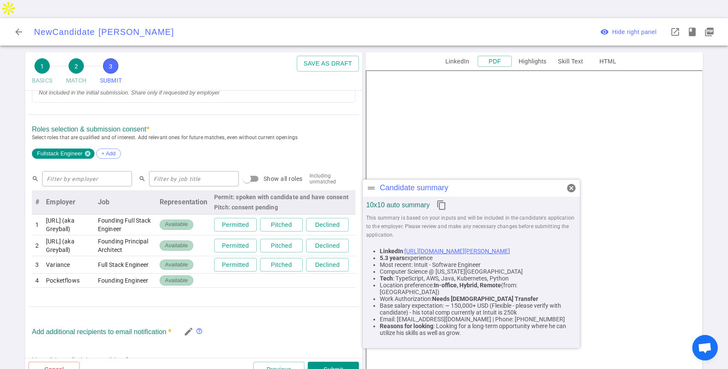
scroll to position [237, 0]
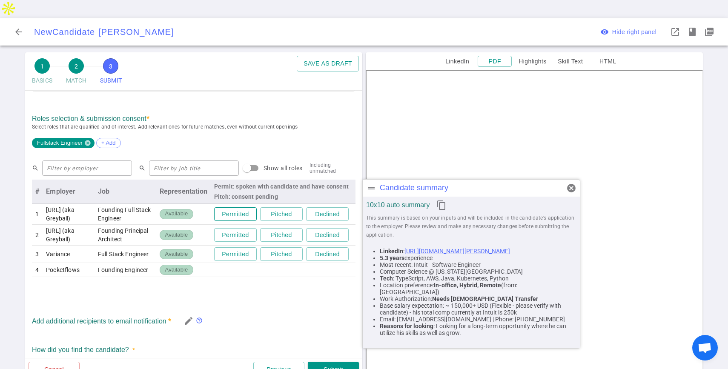
click at [236, 207] on button "Permitted" at bounding box center [235, 214] width 43 height 14
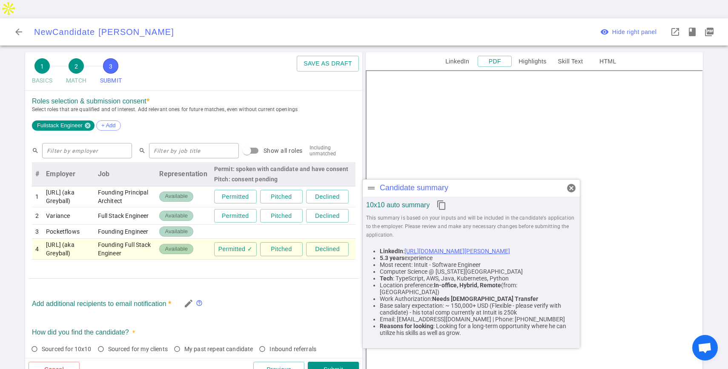
scroll to position [219, 0]
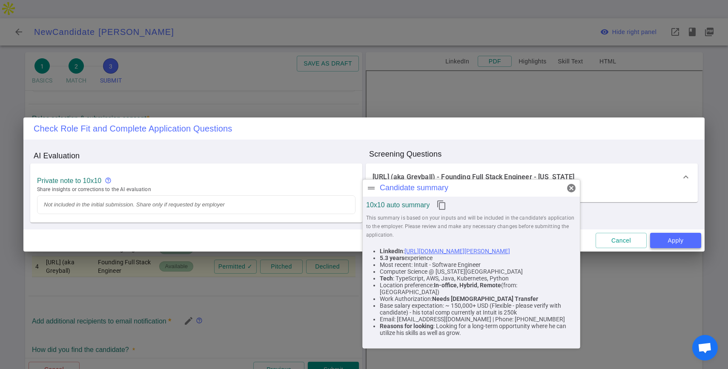
click at [678, 236] on button "Apply" at bounding box center [675, 241] width 51 height 16
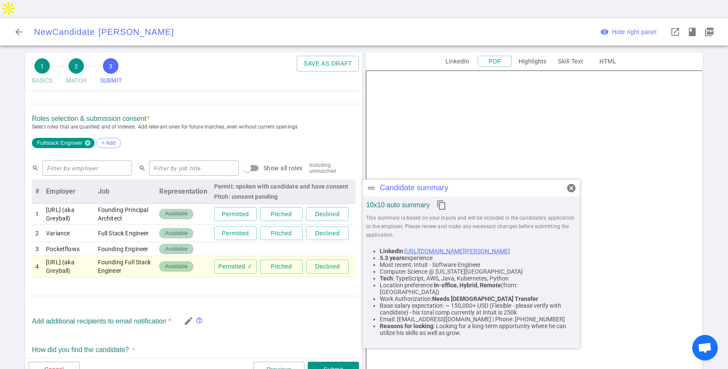
click at [234, 225] on td "Permitted Pitched Declined" at bounding box center [283, 234] width 145 height 18
click at [229, 226] on button "Permitted" at bounding box center [235, 233] width 43 height 14
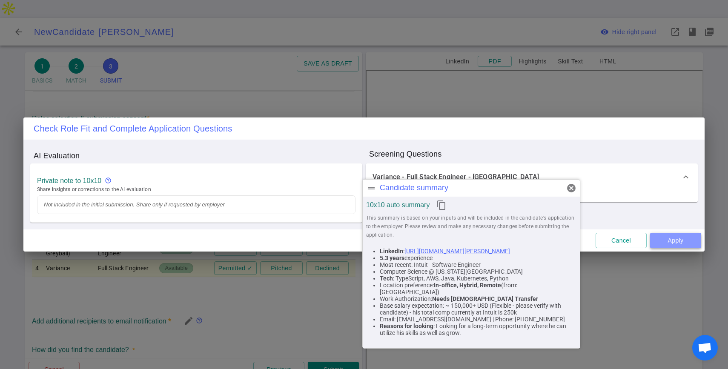
click at [664, 238] on button "Apply" at bounding box center [675, 241] width 51 height 16
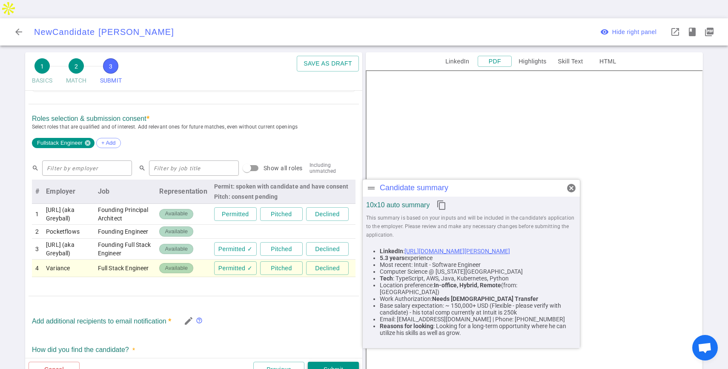
click at [346, 362] on button "Submit" at bounding box center [333, 370] width 51 height 16
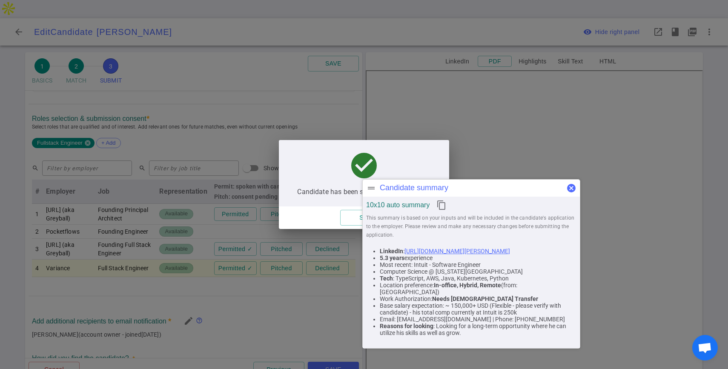
click at [570, 185] on span "cancel" at bounding box center [571, 188] width 10 height 10
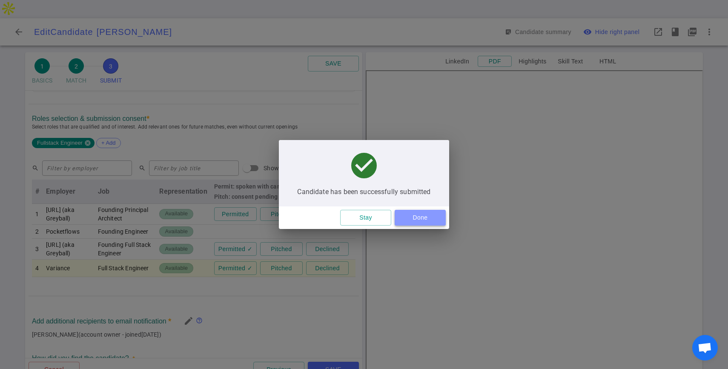
click at [420, 217] on button "Done" at bounding box center [419, 218] width 51 height 16
